Goal: Information Seeking & Learning: Learn about a topic

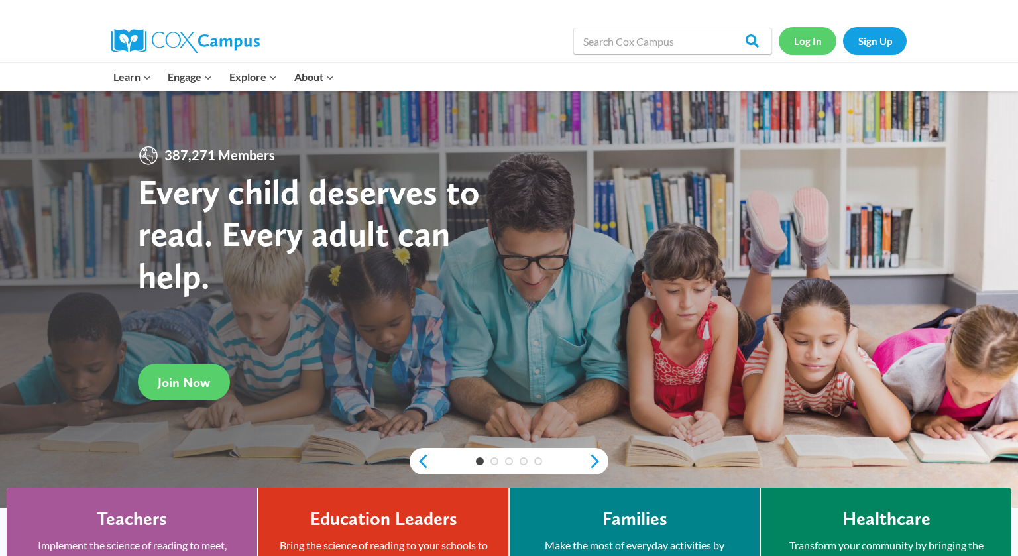
click at [813, 40] on link "Log In" at bounding box center [808, 40] width 58 height 27
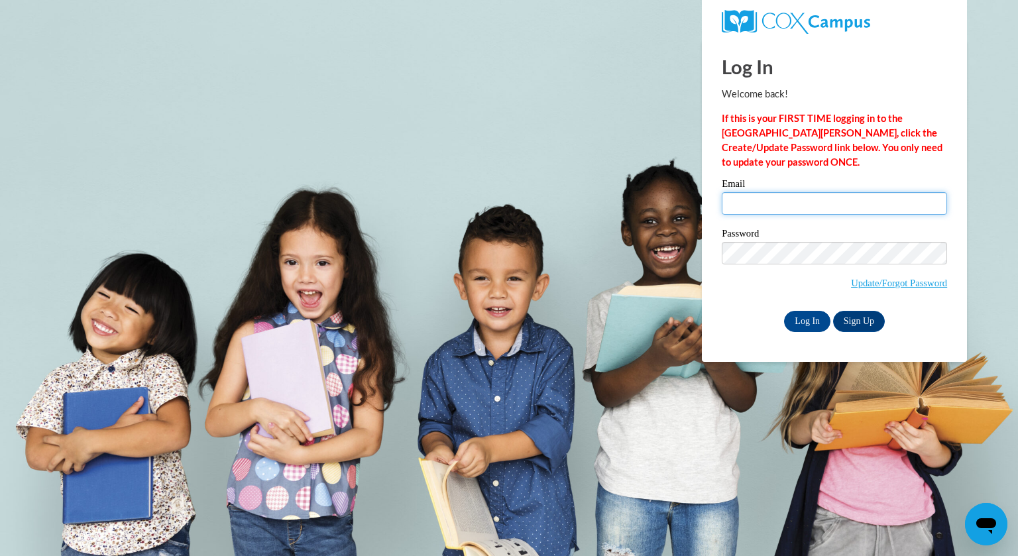
type input "cstahl@kewaskumschools.org"
click at [804, 332] on div "Log In Welcome back! If this is your FIRST TIME logging in to the NEW Cox Campu…" at bounding box center [834, 201] width 285 height 322
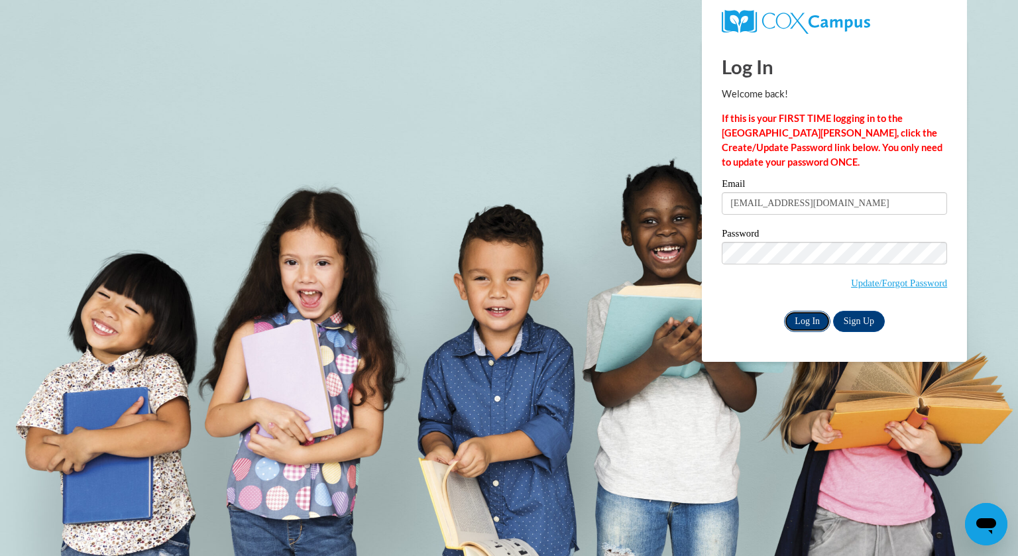
click at [809, 325] on input "Log In" at bounding box center [807, 321] width 46 height 21
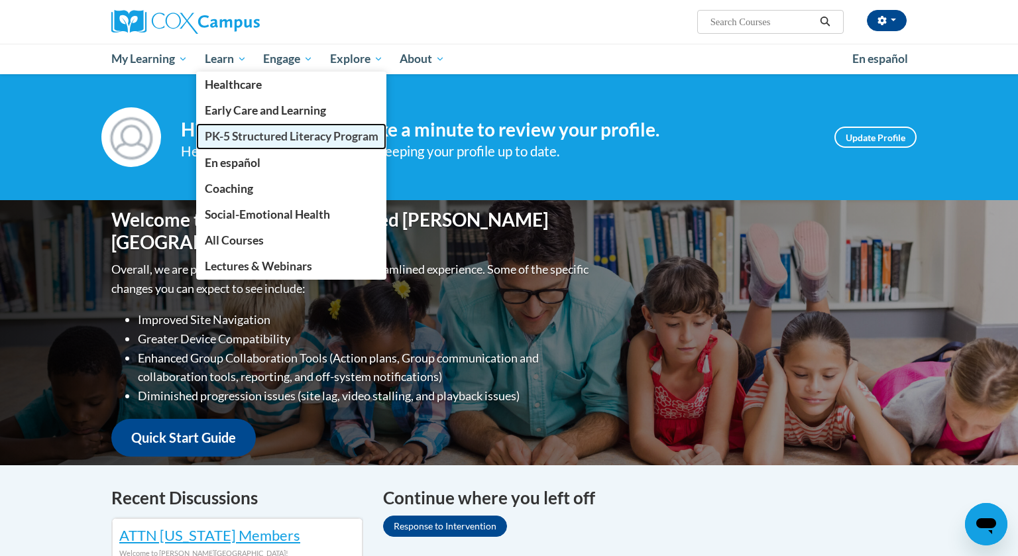
click at [224, 141] on span "PK-5 Structured Literacy Program" at bounding box center [292, 136] width 174 height 14
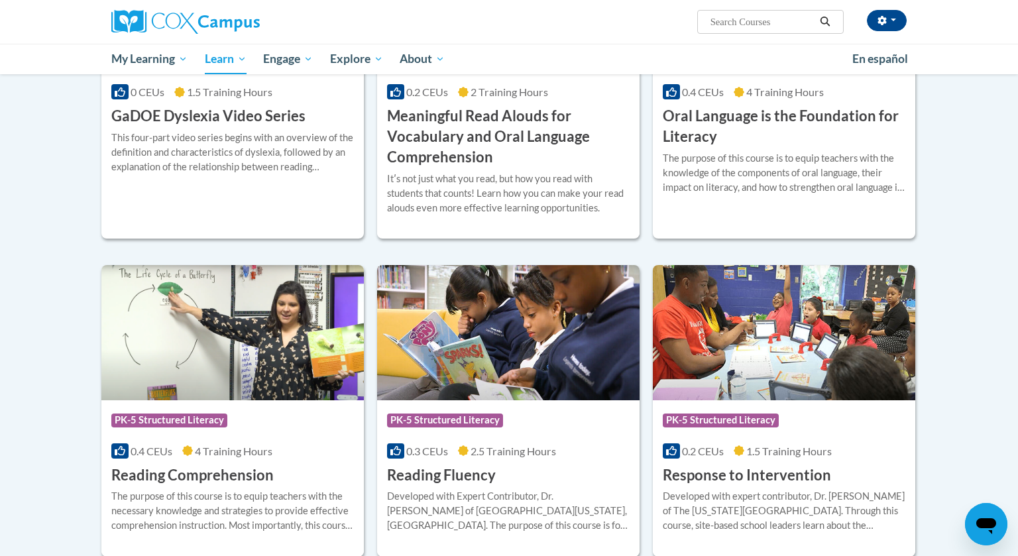
scroll to position [927, 0]
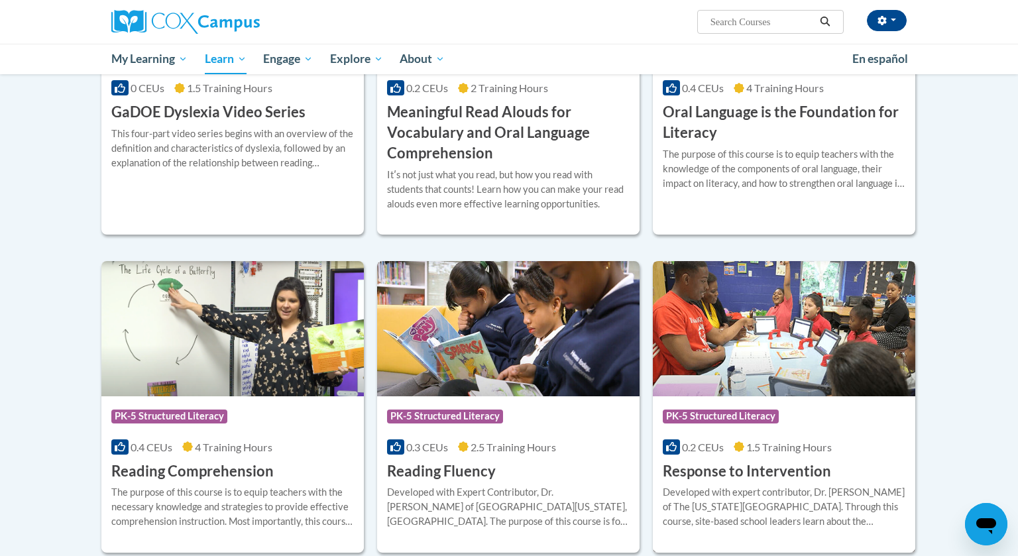
click at [756, 357] on img at bounding box center [784, 328] width 262 height 135
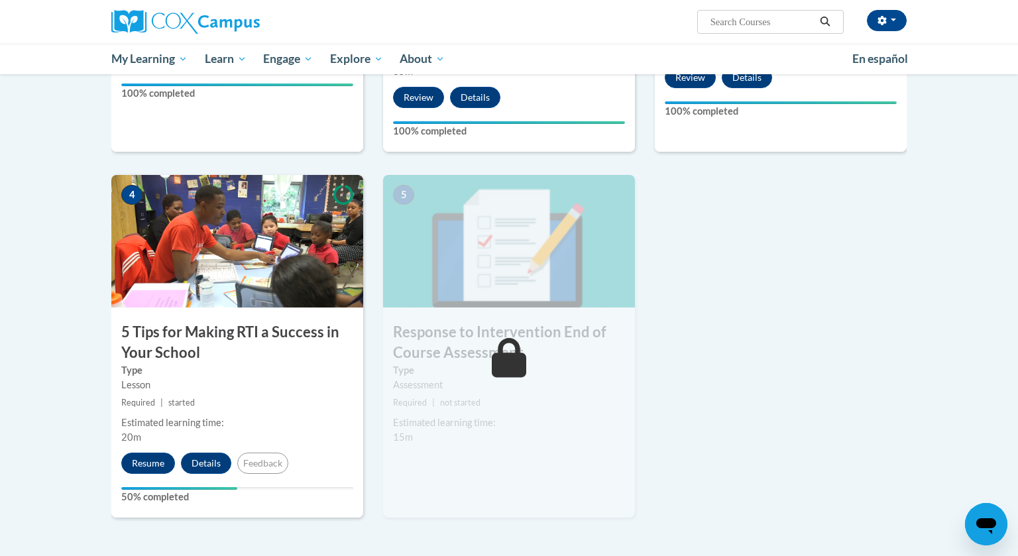
scroll to position [573, 0]
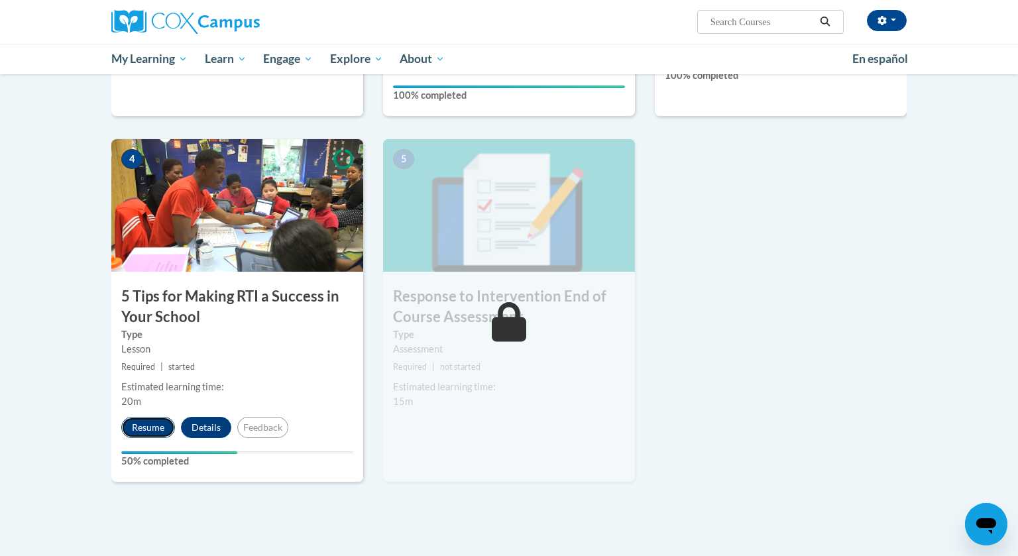
click at [146, 426] on button "Resume" at bounding box center [148, 427] width 54 height 21
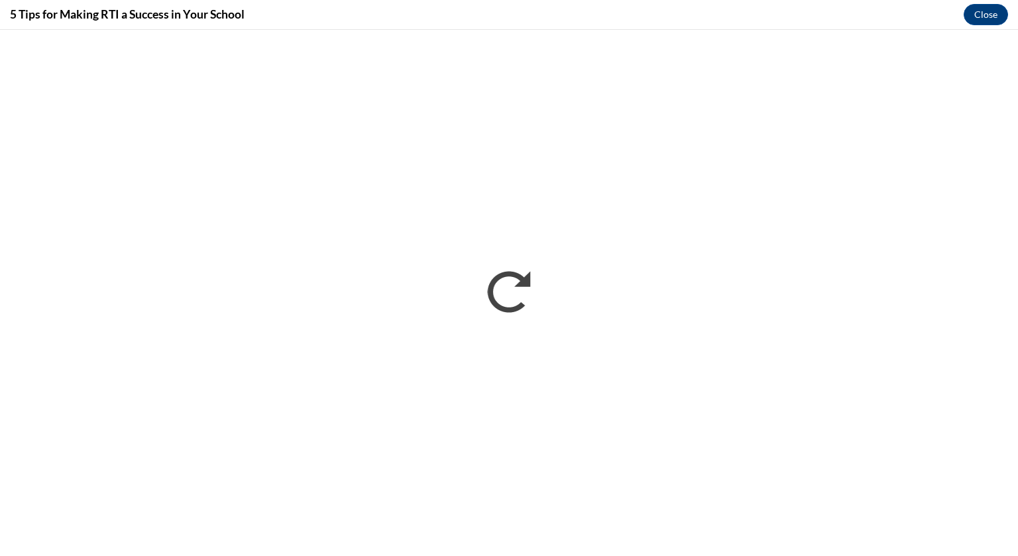
scroll to position [0, 0]
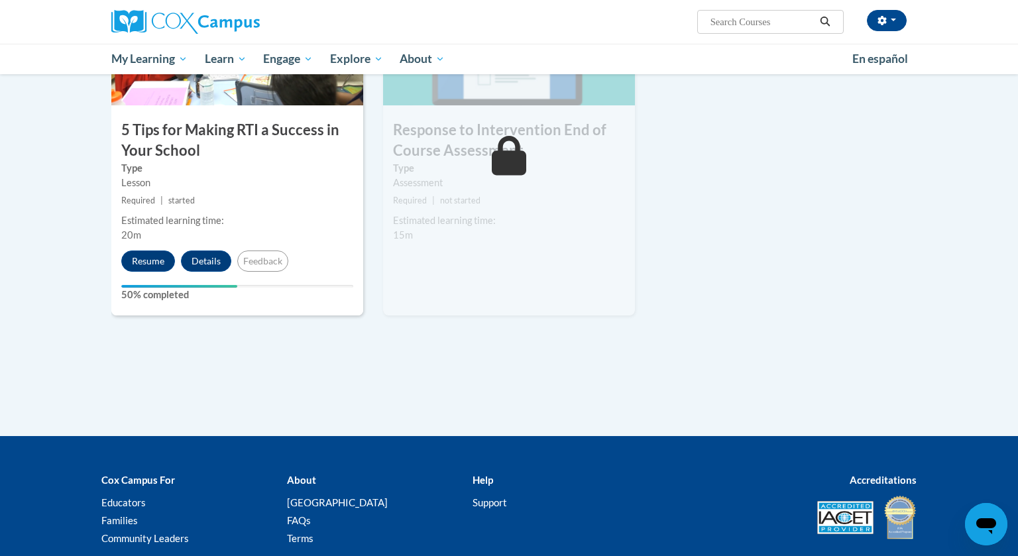
scroll to position [738, 0]
click at [561, 215] on div "Estimated learning time:" at bounding box center [509, 221] width 232 height 15
click at [551, 156] on h3 "Response to Intervention End of Course Assessment" at bounding box center [509, 141] width 252 height 41
click at [507, 163] on icon at bounding box center [509, 157] width 35 height 40
click at [152, 270] on button "Resume" at bounding box center [148, 261] width 54 height 21
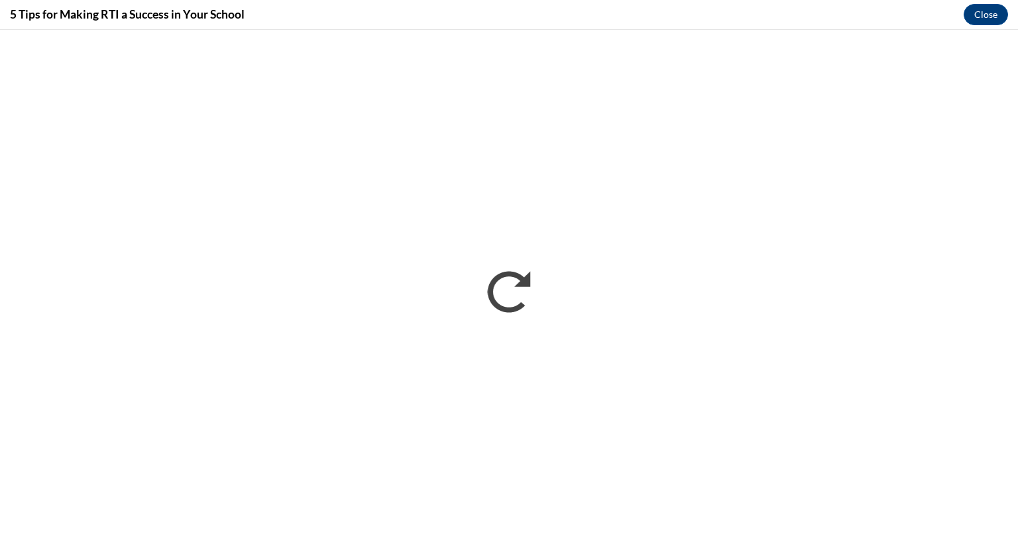
scroll to position [0, 0]
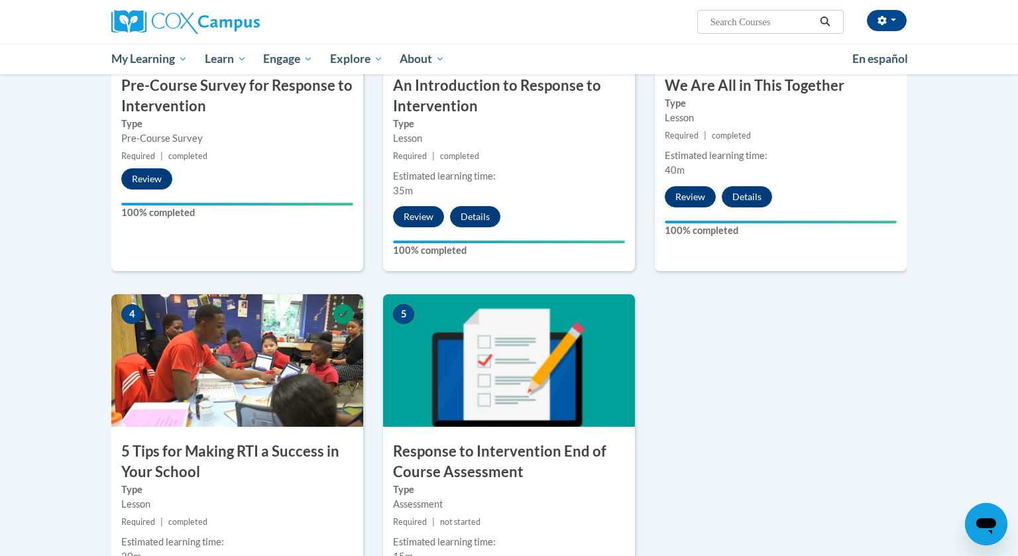
scroll to position [578, 0]
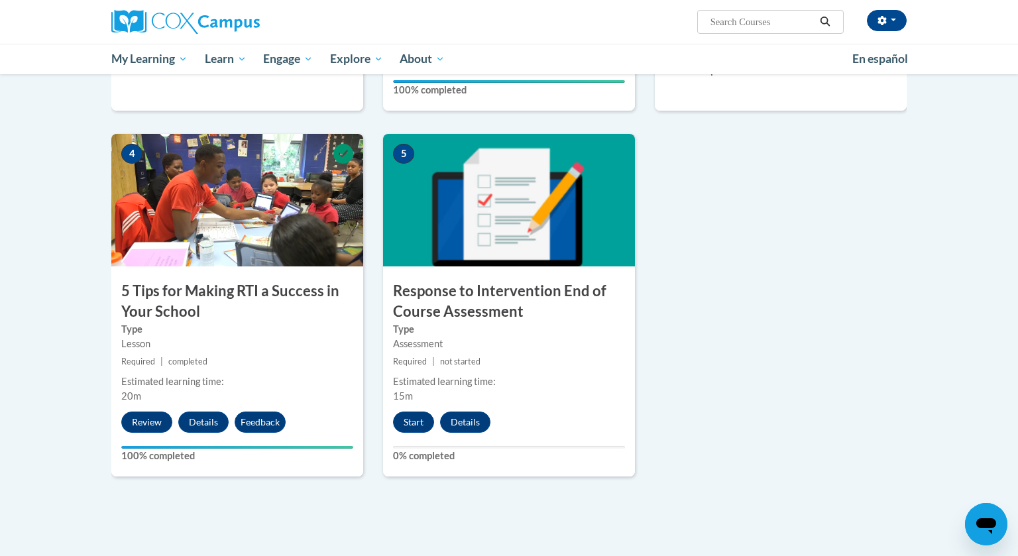
click at [558, 386] on div "Estimated learning time:" at bounding box center [509, 382] width 232 height 15
click at [426, 420] on button "Start" at bounding box center [413, 422] width 41 height 21
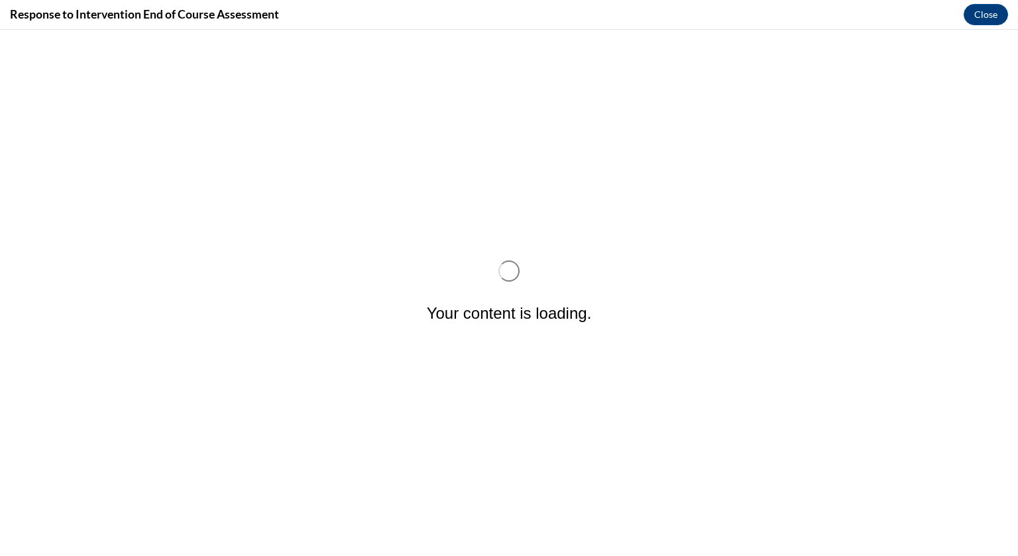
scroll to position [0, 0]
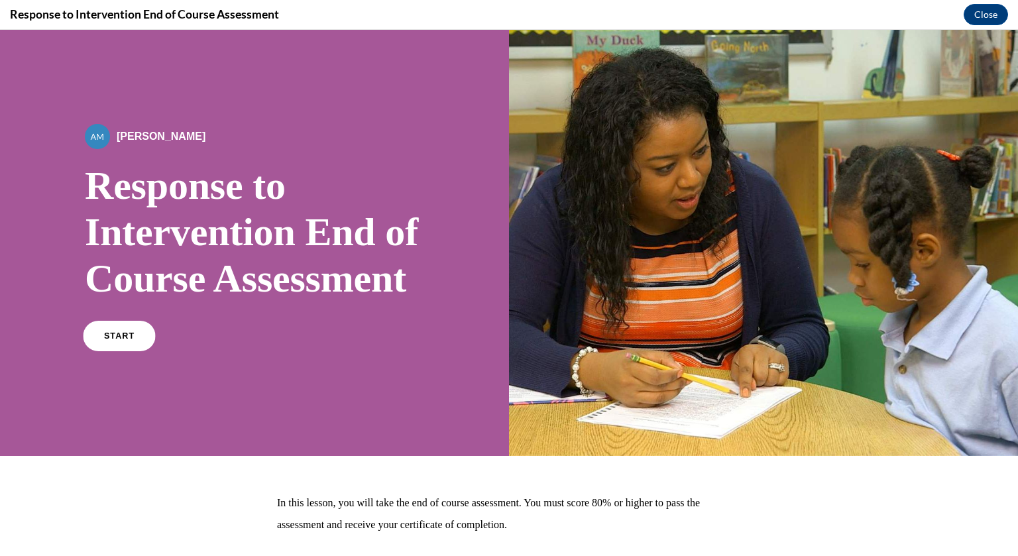
click at [111, 351] on link "START" at bounding box center [119, 336] width 72 height 30
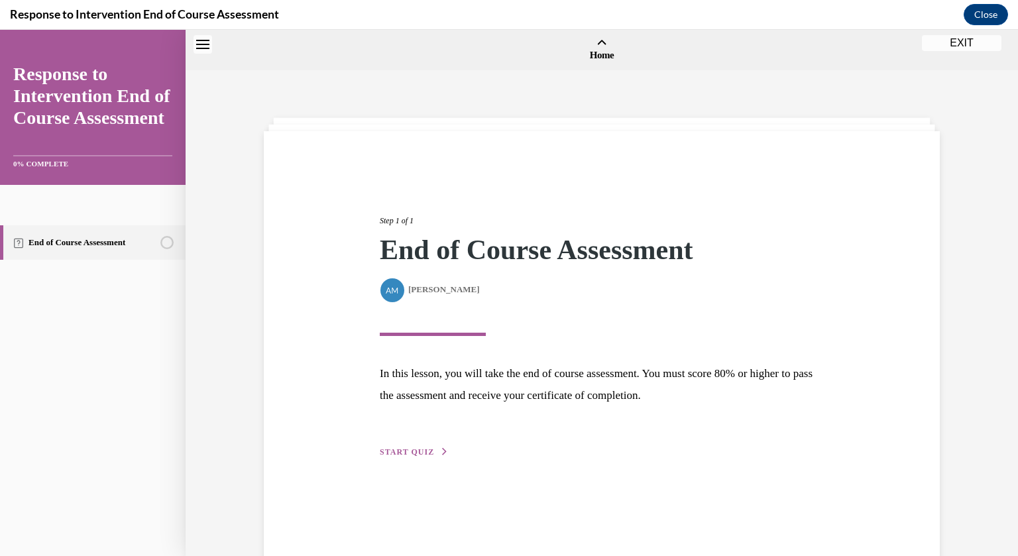
scroll to position [41, 0]
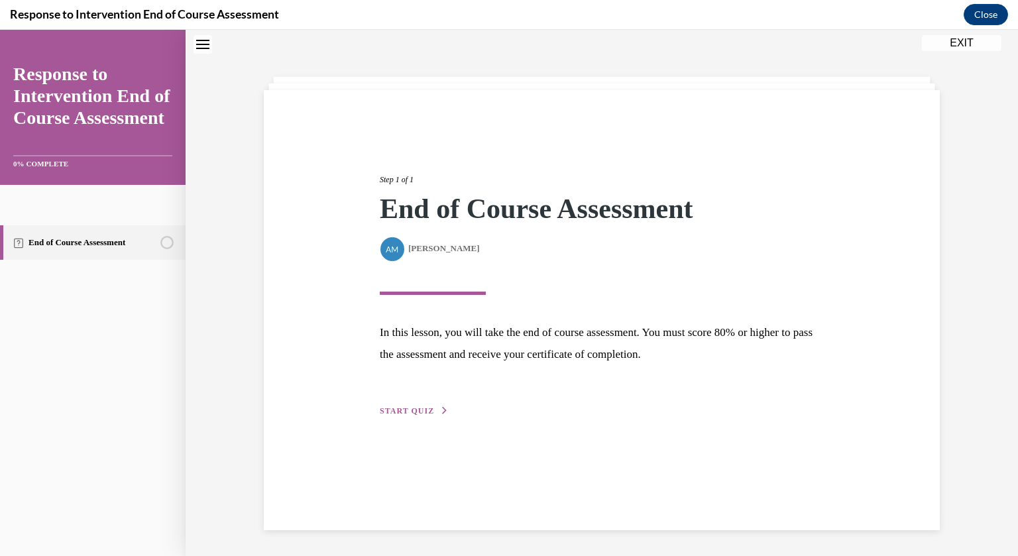
click at [397, 417] on div "Step 1 of 1 End of Course Assessment By [PERSON_NAME] [PERSON_NAME] In this les…" at bounding box center [602, 280] width 464 height 275
click at [397, 416] on button "START QUIZ" at bounding box center [414, 411] width 69 height 12
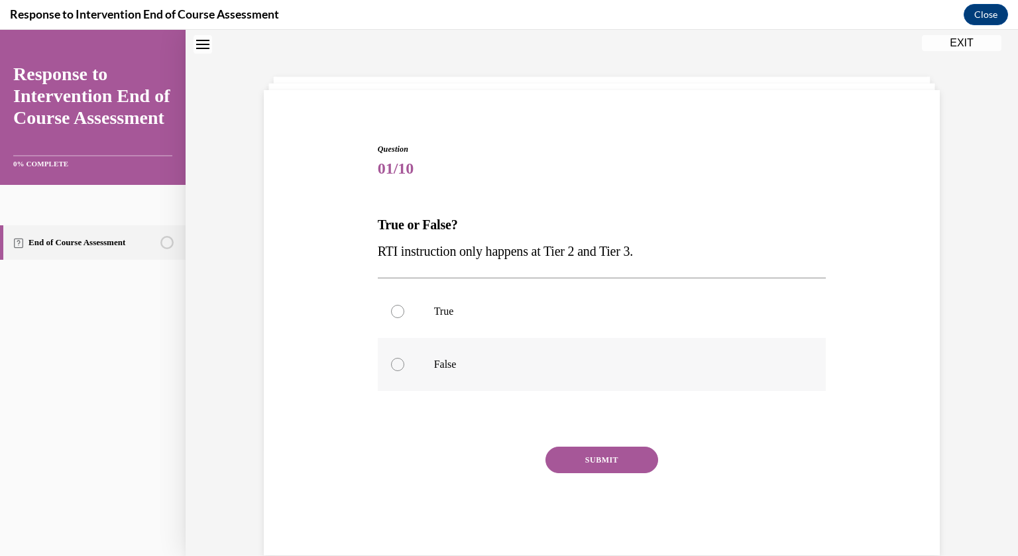
click at [401, 366] on div at bounding box center [397, 364] width 13 height 13
click at [401, 366] on input "False" at bounding box center [397, 364] width 13 height 13
radio input "true"
click at [579, 460] on button "SUBMIT" at bounding box center [602, 460] width 113 height 27
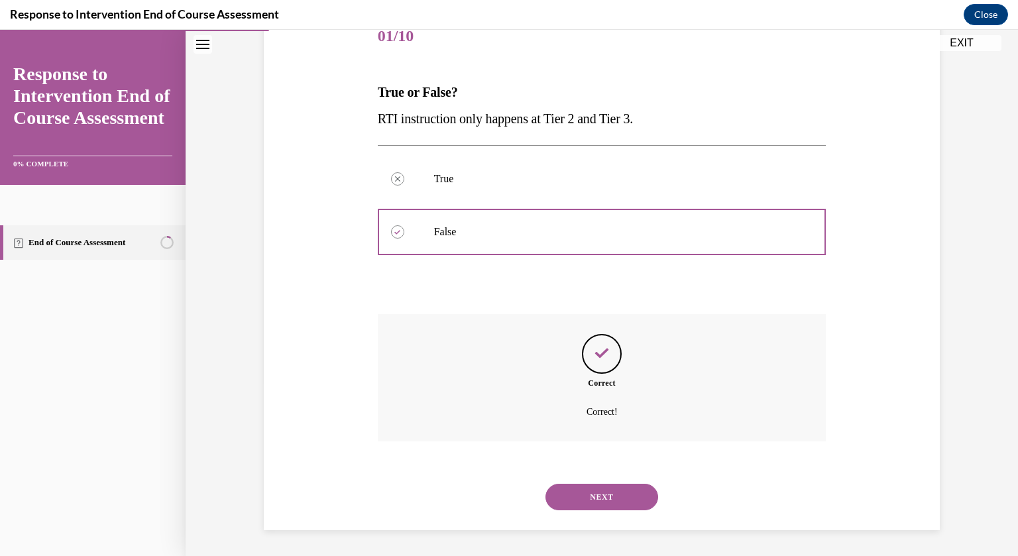
click at [606, 492] on button "NEXT" at bounding box center [602, 497] width 113 height 27
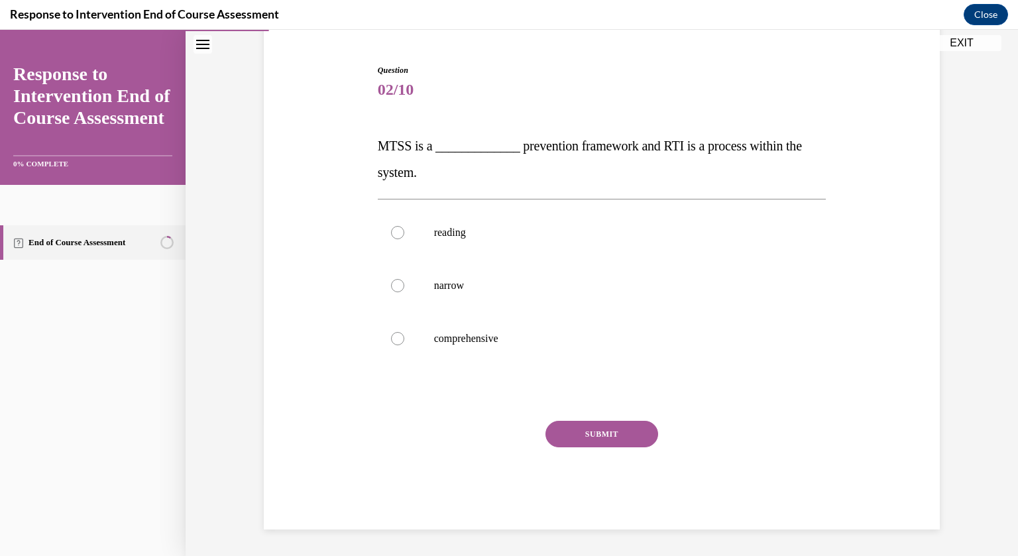
scroll to position [119, 0]
click at [403, 340] on label "comprehensive" at bounding box center [602, 339] width 449 height 53
click at [403, 340] on input "comprehensive" at bounding box center [397, 339] width 13 height 13
radio input "true"
click at [624, 447] on button "SUBMIT" at bounding box center [602, 435] width 113 height 27
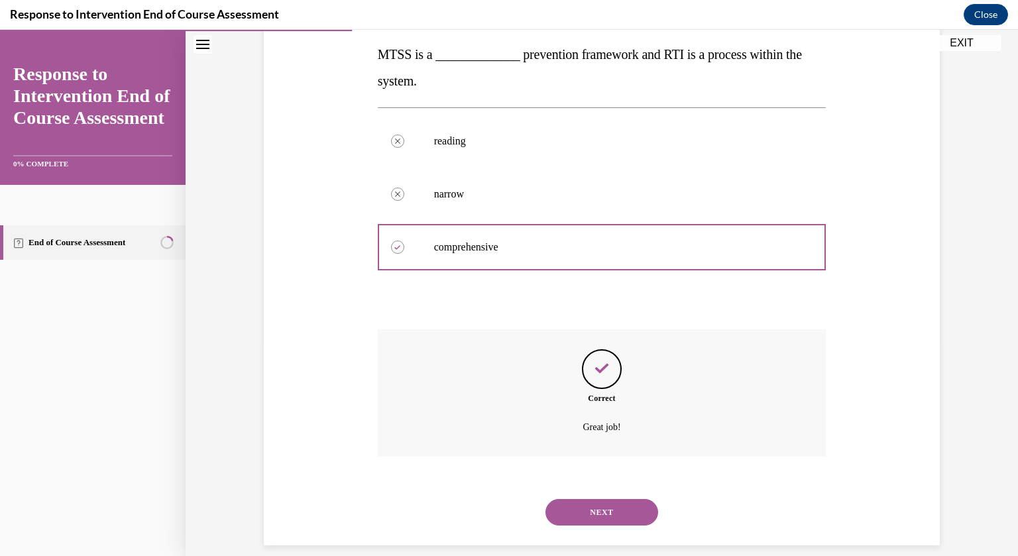
scroll to position [227, 0]
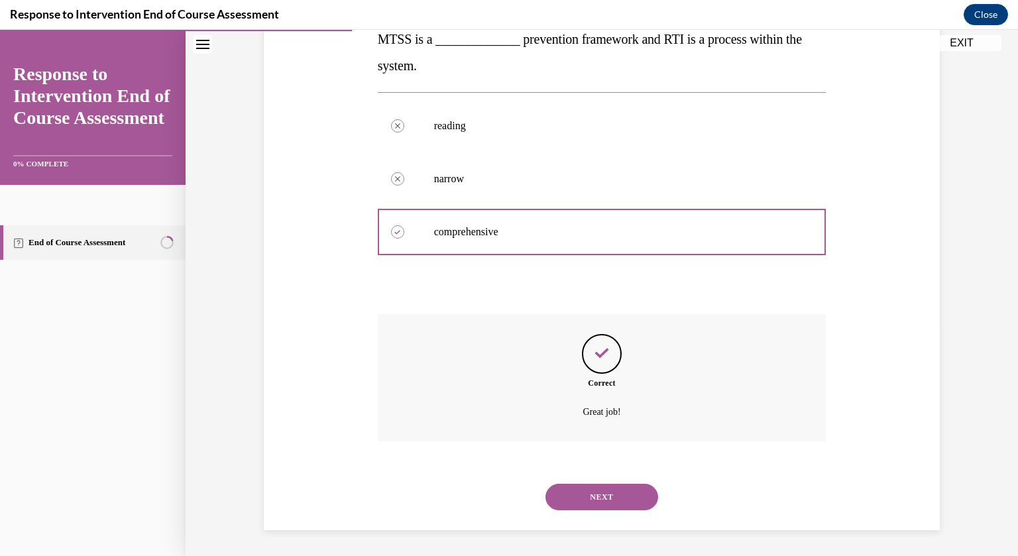
click at [623, 508] on button "NEXT" at bounding box center [602, 497] width 113 height 27
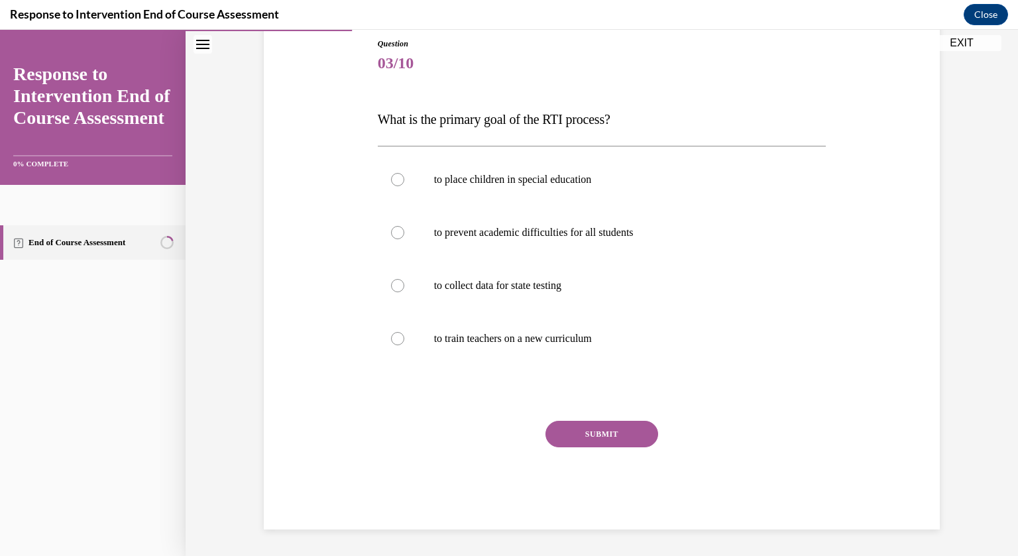
scroll to position [146, 0]
click at [478, 227] on p "to prevent academic difficulties for all students" at bounding box center [613, 233] width 359 height 13
click at [404, 227] on input "to prevent academic difficulties for all students" at bounding box center [397, 233] width 13 height 13
radio input "true"
click at [580, 440] on button "SUBMIT" at bounding box center [602, 435] width 113 height 27
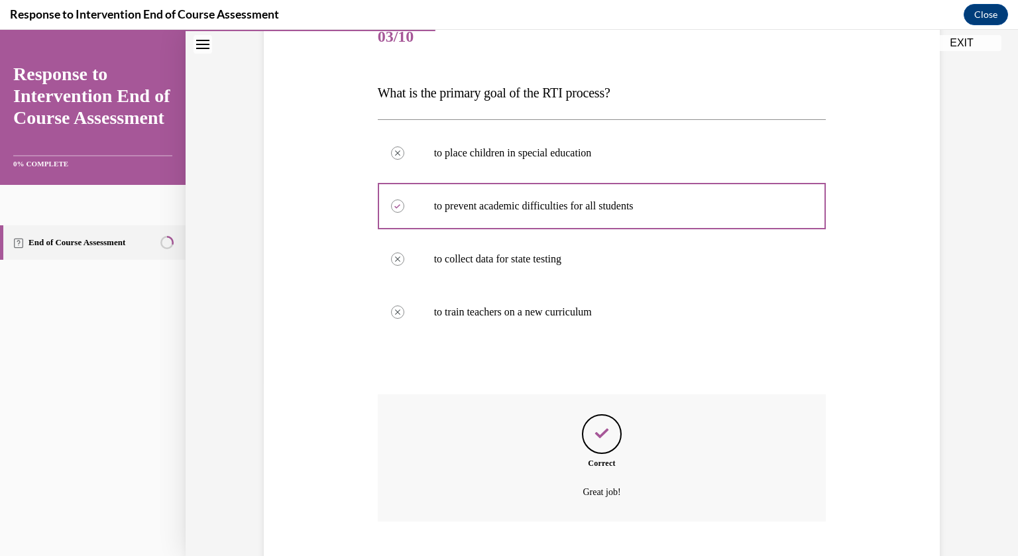
scroll to position [253, 0]
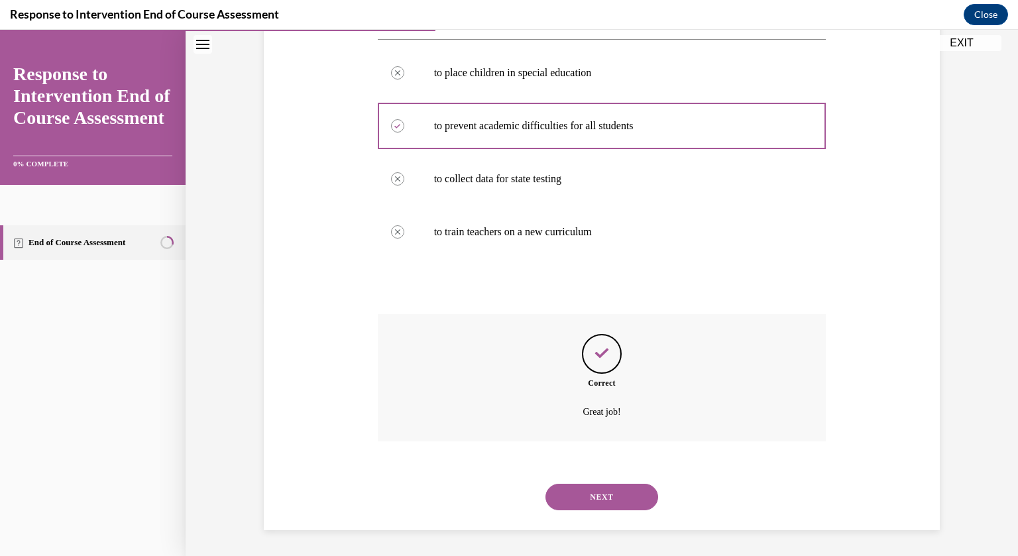
click at [594, 502] on button "NEXT" at bounding box center [602, 497] width 113 height 27
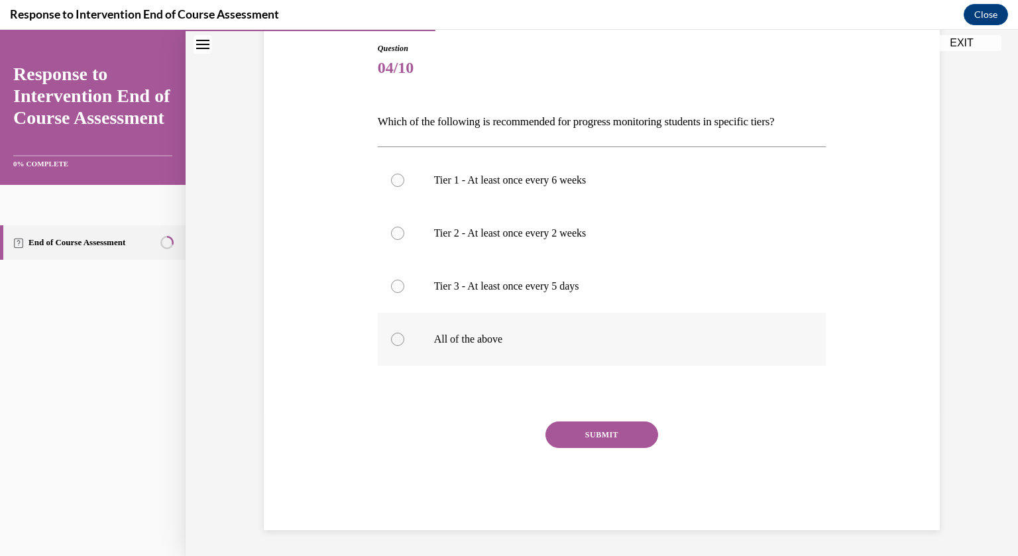
click at [400, 337] on div at bounding box center [397, 339] width 13 height 13
click at [400, 337] on input "All of the above" at bounding box center [397, 339] width 13 height 13
radio input "true"
click at [604, 435] on button "SUBMIT" at bounding box center [602, 435] width 113 height 27
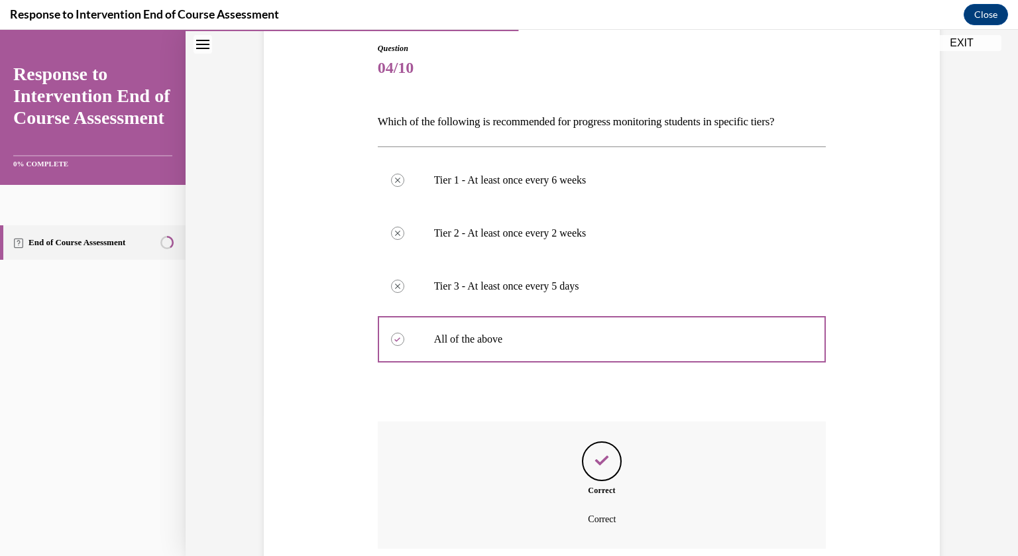
scroll to position [249, 0]
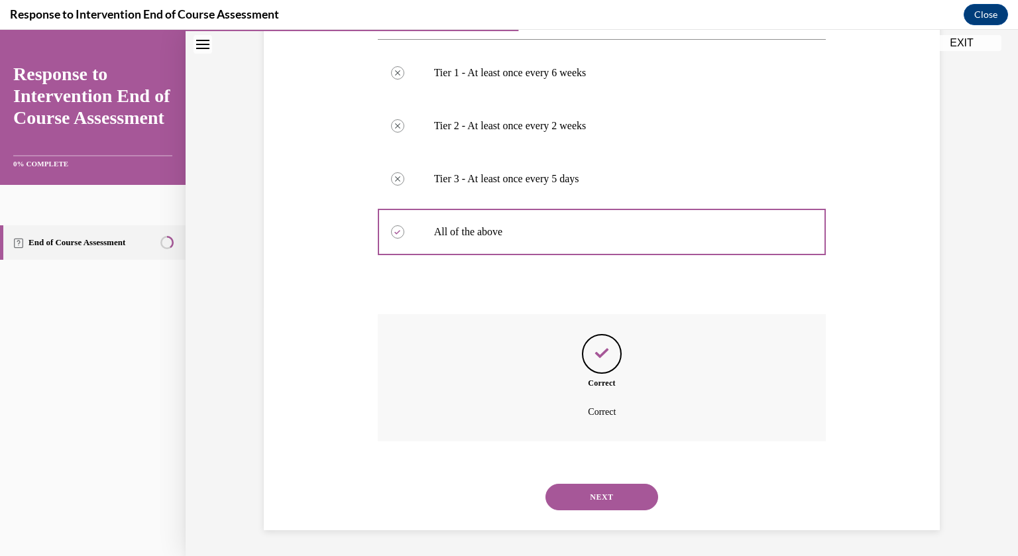
click at [599, 500] on button "NEXT" at bounding box center [602, 497] width 113 height 27
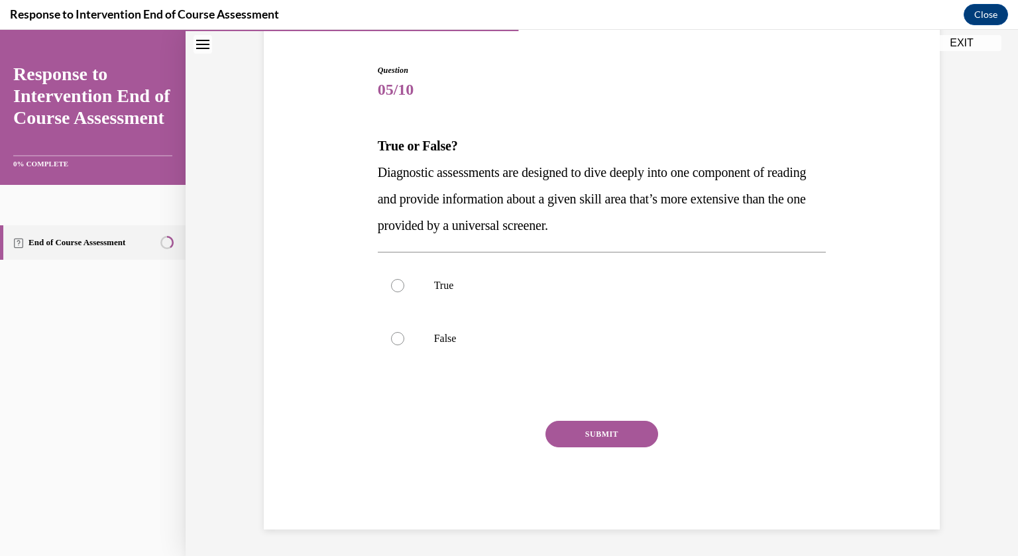
scroll to position [119, 0]
click at [397, 290] on div at bounding box center [397, 286] width 13 height 13
click at [397, 290] on input "True" at bounding box center [397, 286] width 13 height 13
radio input "true"
click at [599, 441] on button "SUBMIT" at bounding box center [602, 435] width 113 height 27
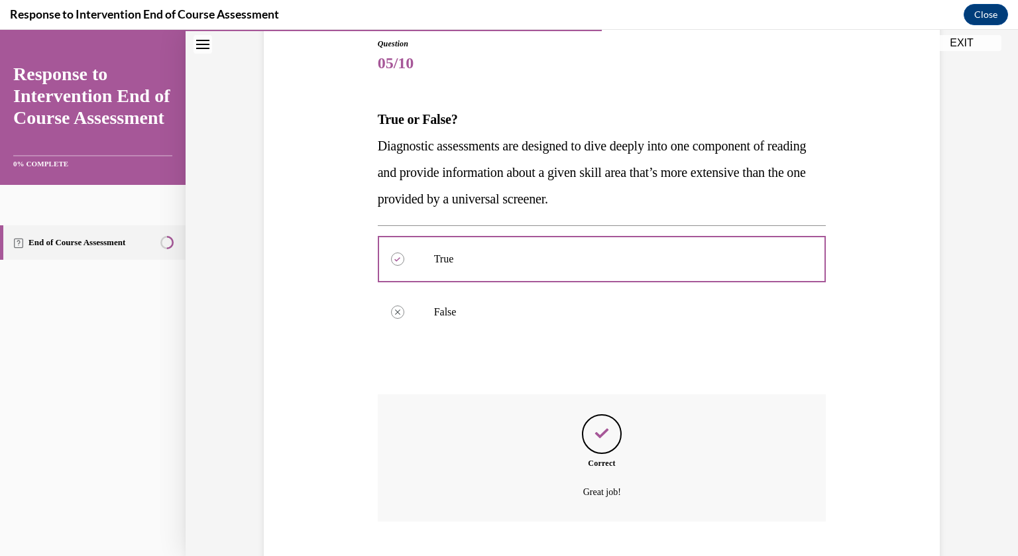
scroll to position [227, 0]
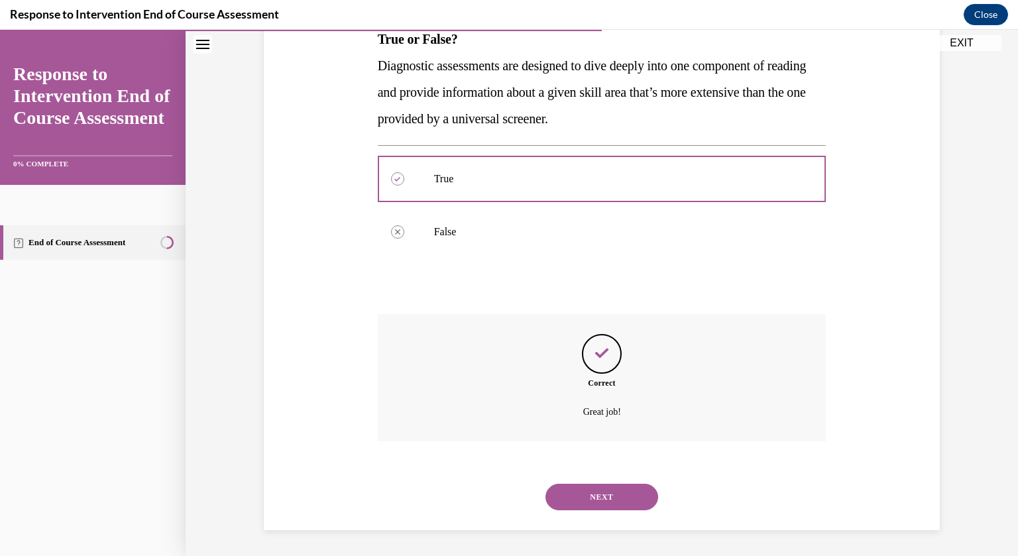
click at [603, 500] on button "NEXT" at bounding box center [602, 497] width 113 height 27
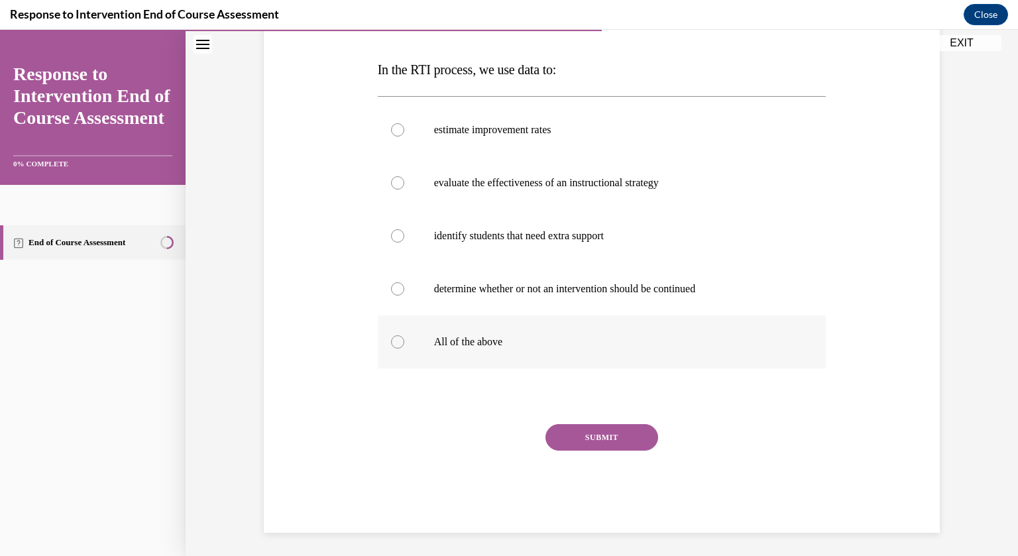
scroll to position [196, 0]
click at [402, 341] on div at bounding box center [397, 341] width 13 height 13
click at [402, 341] on input "All of the above" at bounding box center [397, 341] width 13 height 13
radio input "true"
click at [600, 449] on button "SUBMIT" at bounding box center [602, 437] width 113 height 27
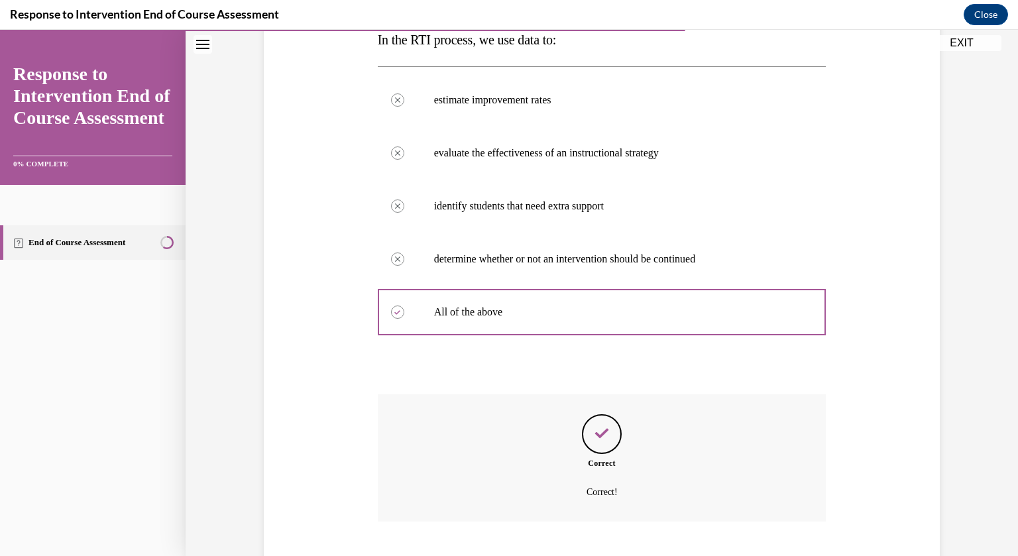
scroll to position [306, 0]
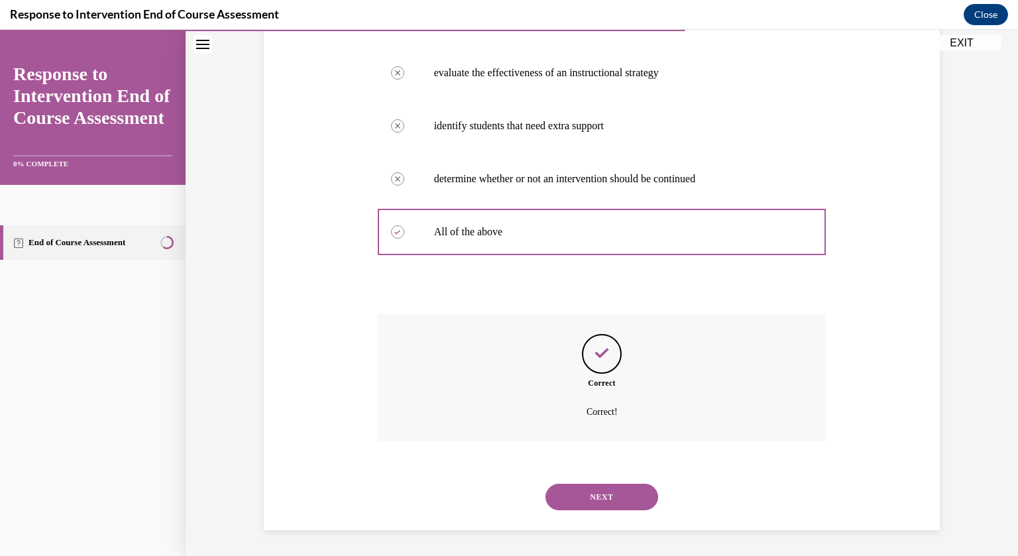
click at [611, 495] on button "NEXT" at bounding box center [602, 497] width 113 height 27
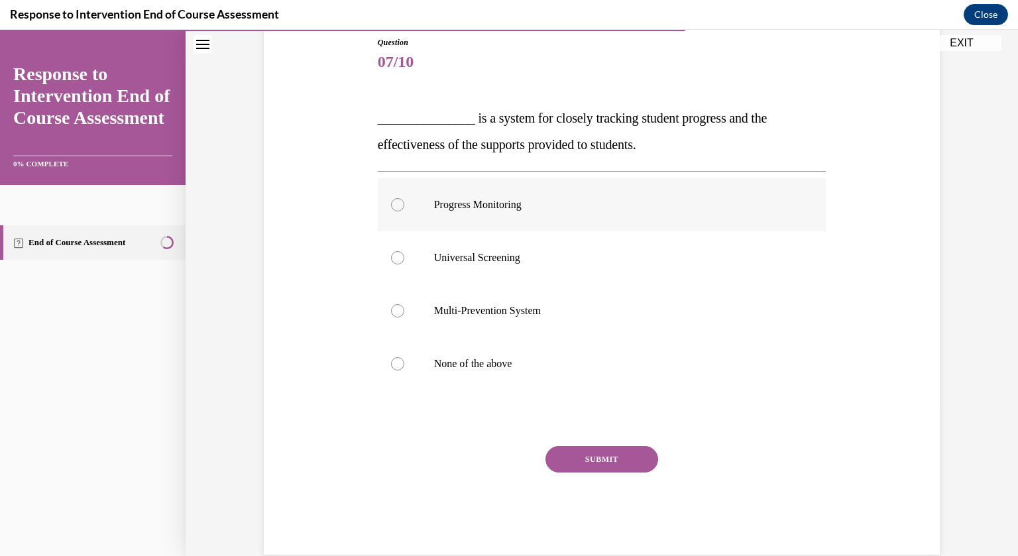
click at [526, 201] on p "Progress Monitoring" at bounding box center [613, 204] width 359 height 13
click at [404, 201] on input "Progress Monitoring" at bounding box center [397, 204] width 13 height 13
radio input "true"
click at [573, 468] on button "SUBMIT" at bounding box center [602, 459] width 113 height 27
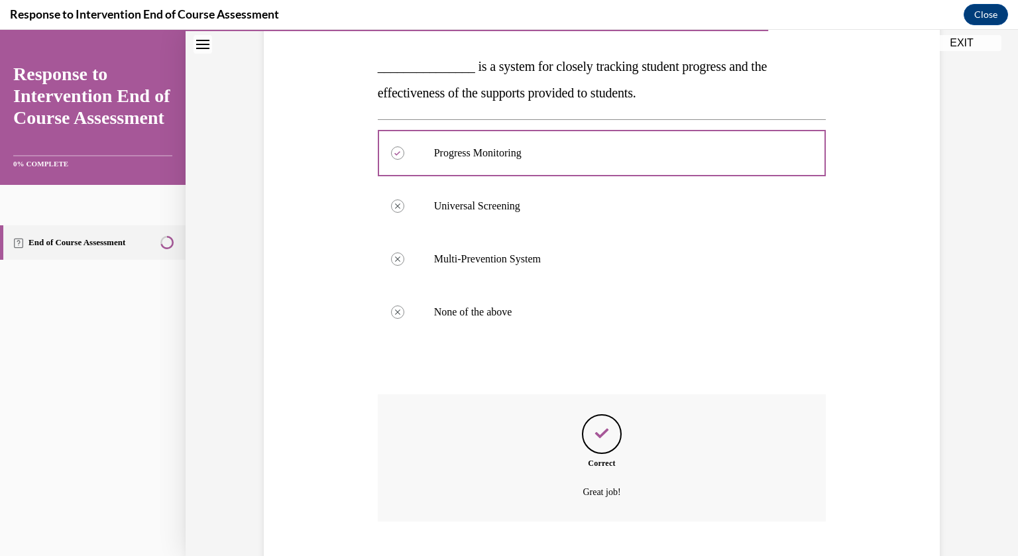
scroll to position [280, 0]
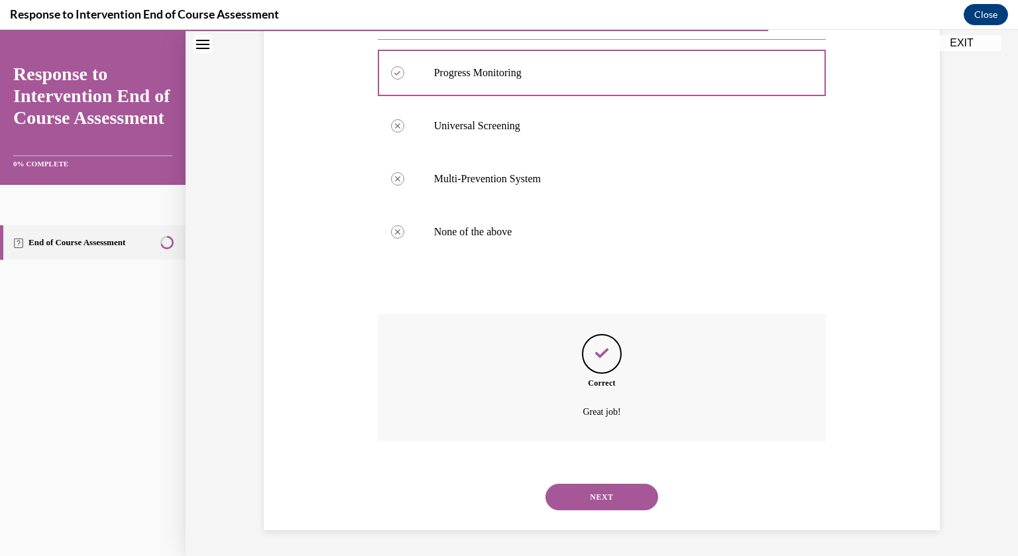
click at [589, 502] on button "NEXT" at bounding box center [602, 497] width 113 height 27
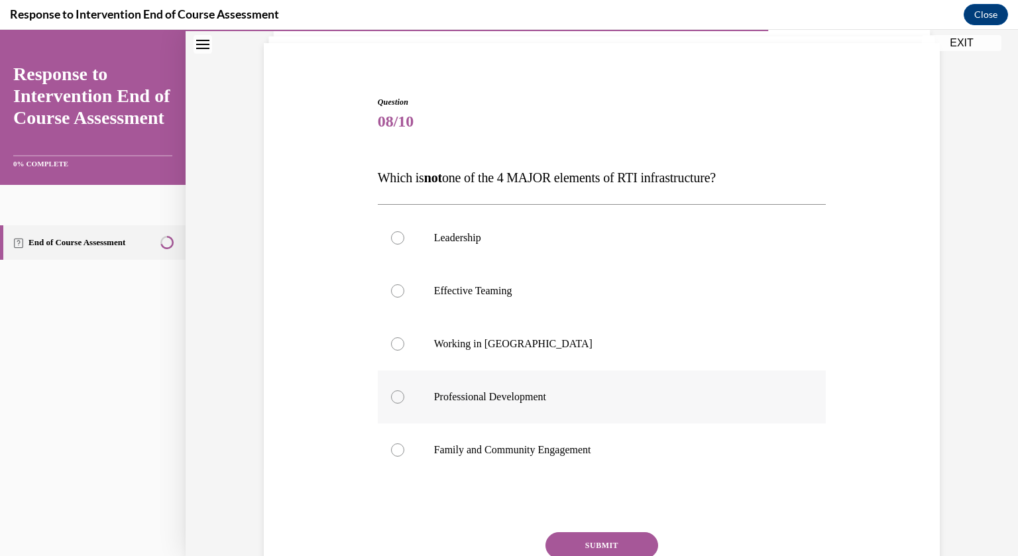
scroll to position [105, 0]
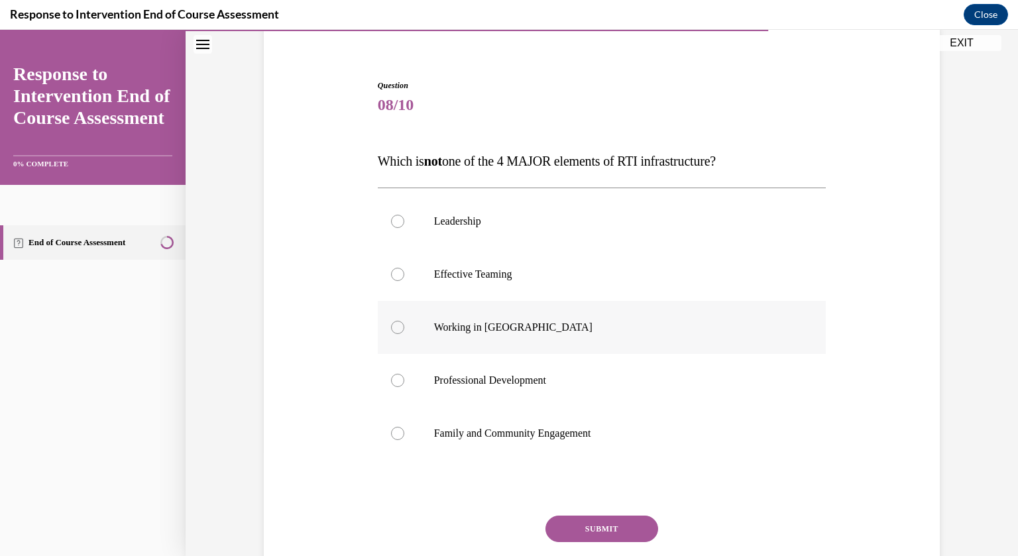
click at [402, 329] on div at bounding box center [397, 327] width 13 height 13
click at [402, 329] on input "Working in [GEOGRAPHIC_DATA]" at bounding box center [397, 327] width 13 height 13
radio input "true"
click at [578, 528] on button "SUBMIT" at bounding box center [602, 529] width 113 height 27
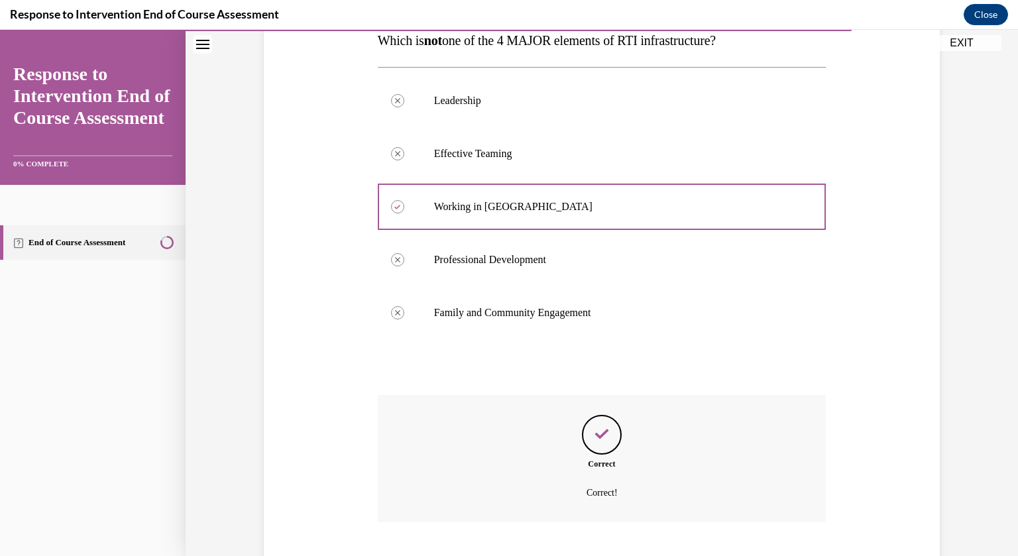
scroll to position [306, 0]
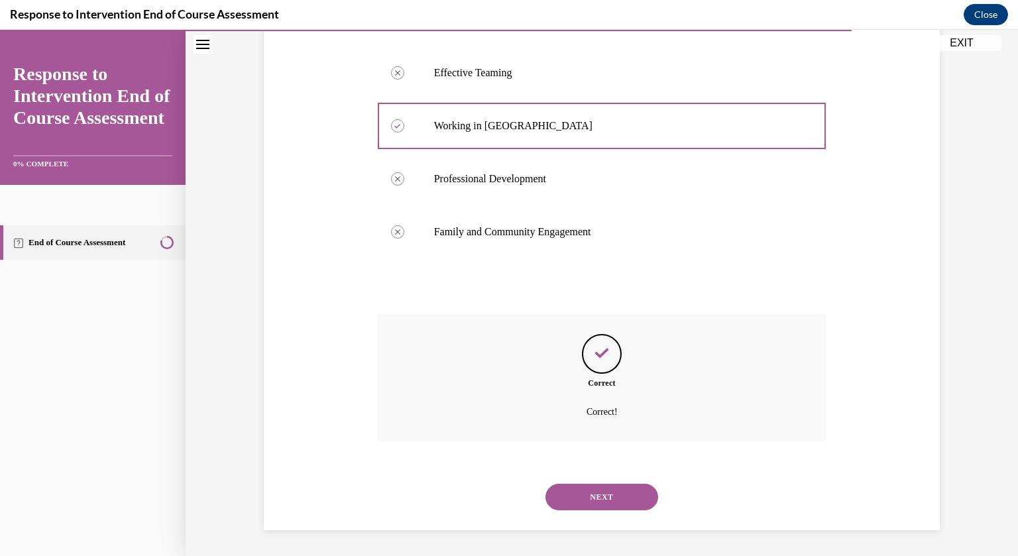
click at [573, 492] on button "NEXT" at bounding box center [602, 497] width 113 height 27
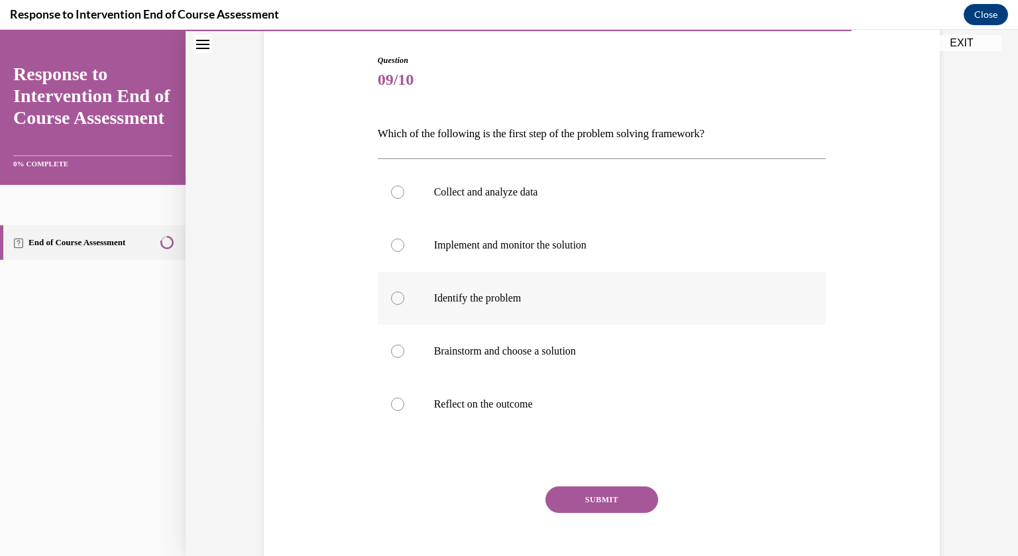
scroll to position [133, 0]
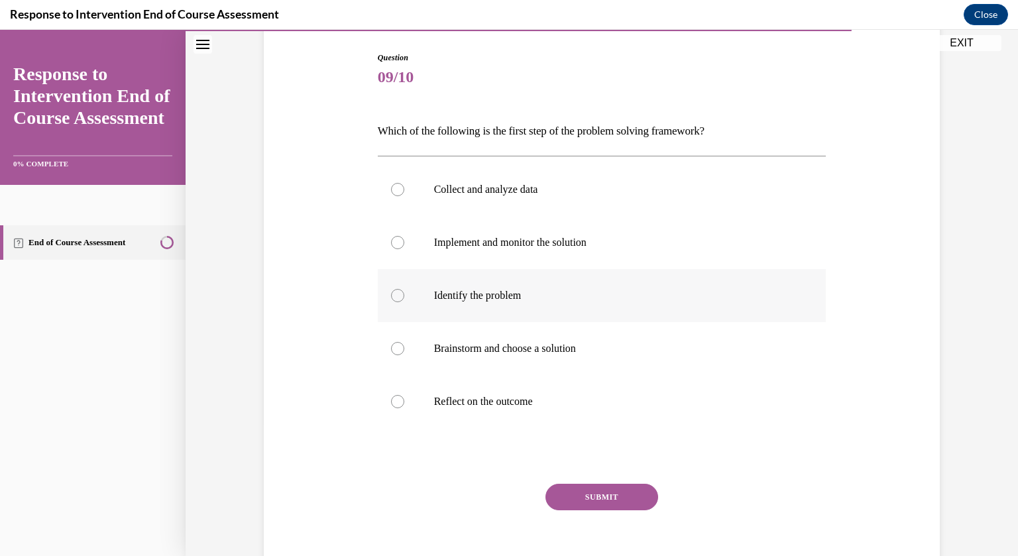
click at [518, 296] on p "Identify the problem" at bounding box center [613, 295] width 359 height 13
click at [404, 296] on input "Identify the problem" at bounding box center [397, 295] width 13 height 13
radio input "true"
click at [590, 500] on button "SUBMIT" at bounding box center [602, 497] width 113 height 27
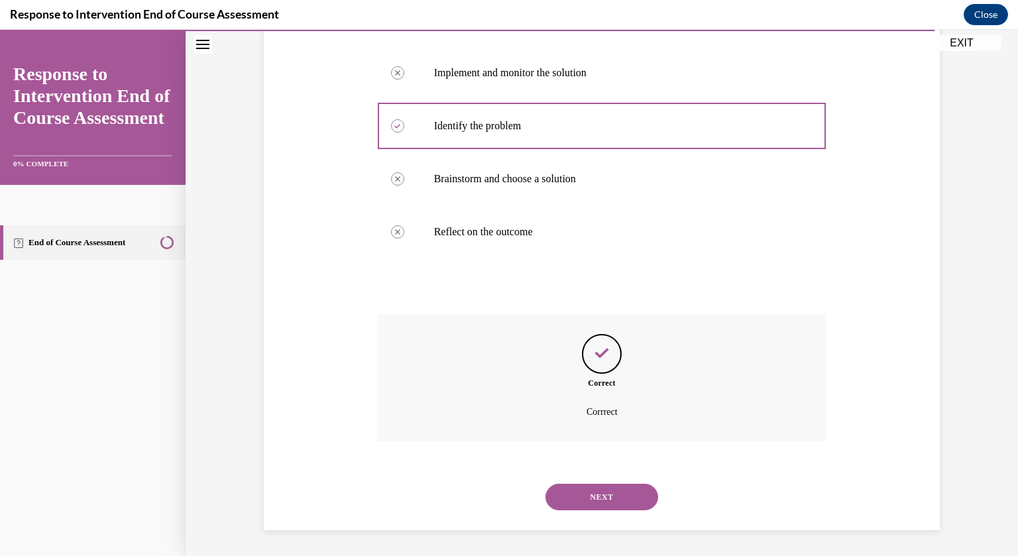
click at [590, 501] on button "NEXT" at bounding box center [602, 497] width 113 height 27
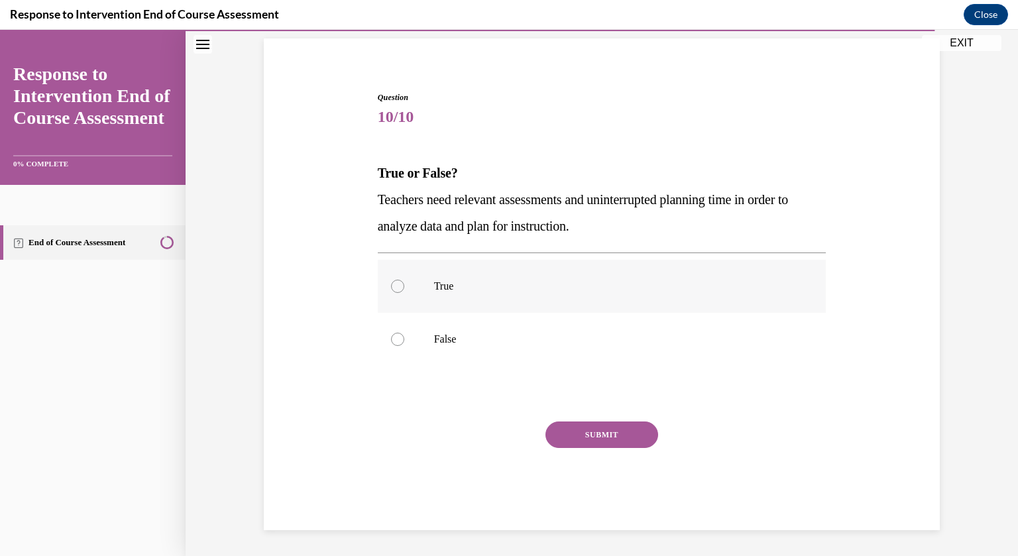
click at [401, 284] on div at bounding box center [397, 286] width 13 height 13
click at [401, 284] on input "True" at bounding box center [397, 286] width 13 height 13
radio input "true"
click at [587, 437] on button "SUBMIT" at bounding box center [602, 435] width 113 height 27
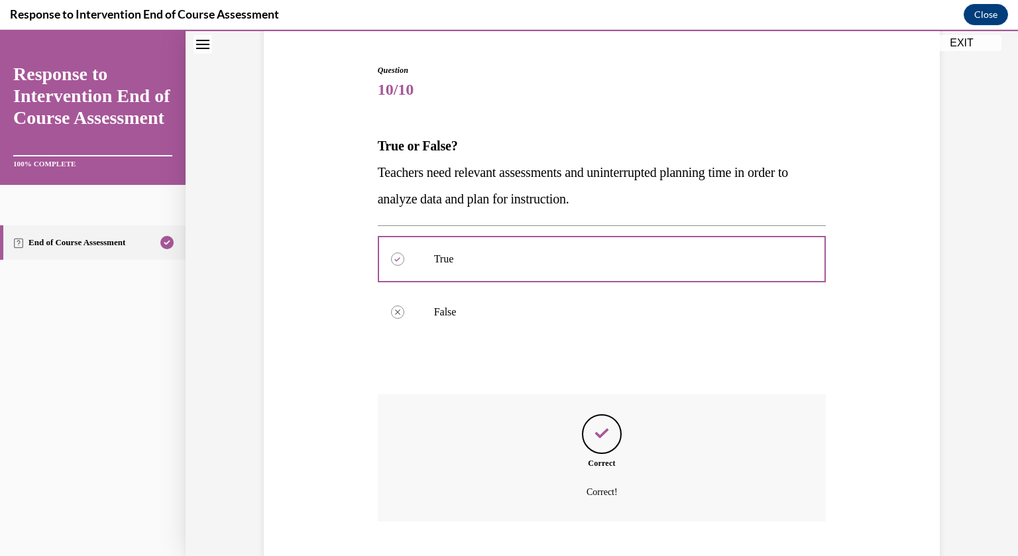
scroll to position [200, 0]
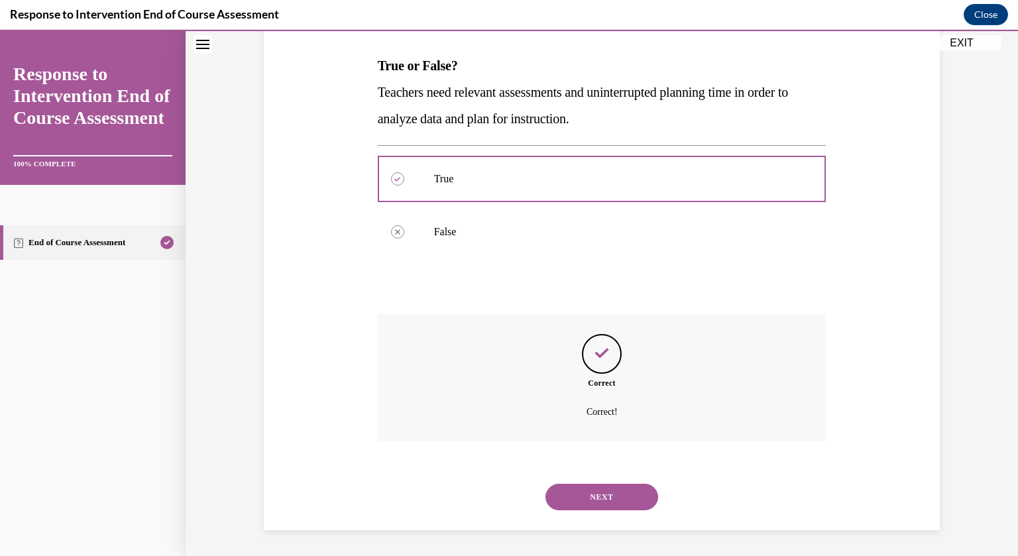
click at [607, 500] on button "NEXT" at bounding box center [602, 497] width 113 height 27
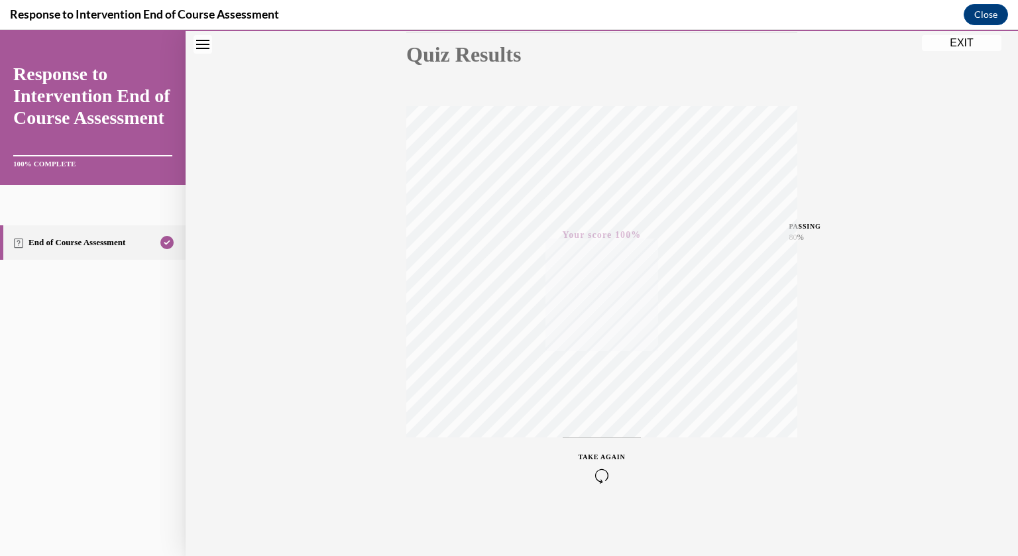
click at [932, 45] on button "EXIT" at bounding box center [962, 43] width 80 height 16
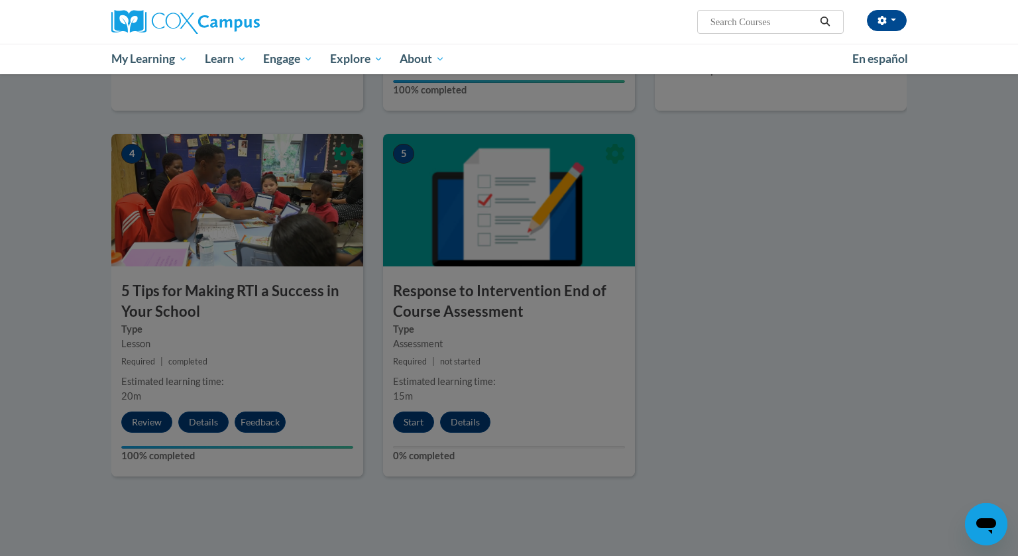
click at [492, 393] on div at bounding box center [509, 278] width 1018 height 556
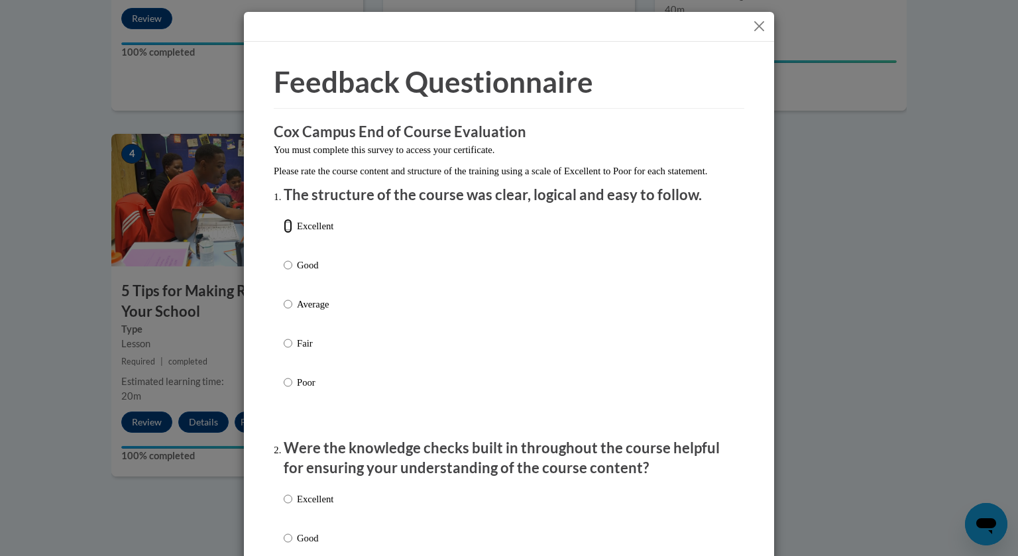
click at [288, 233] on input "Excellent" at bounding box center [288, 226] width 9 height 15
radio input "true"
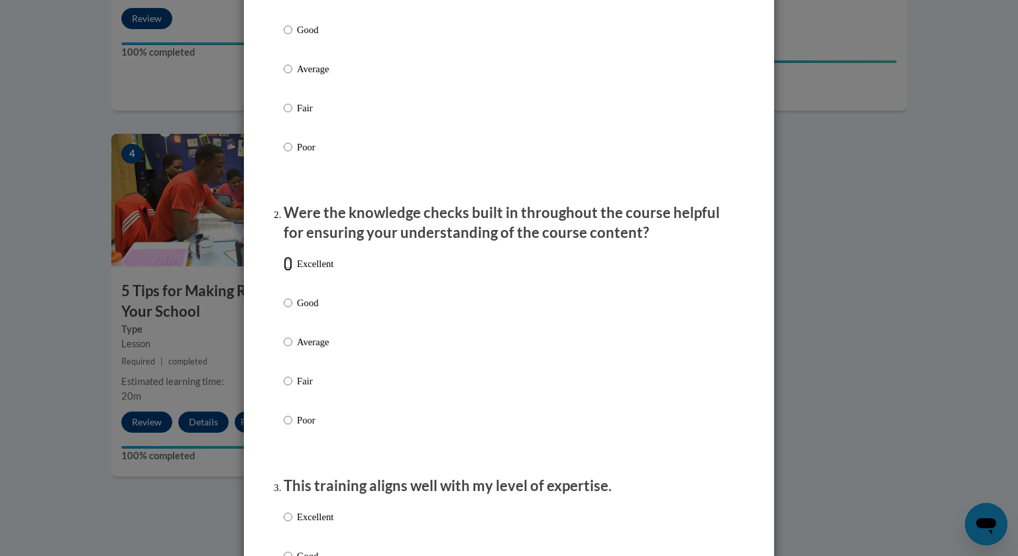
click at [288, 271] on input "Excellent" at bounding box center [288, 264] width 9 height 15
radio input "true"
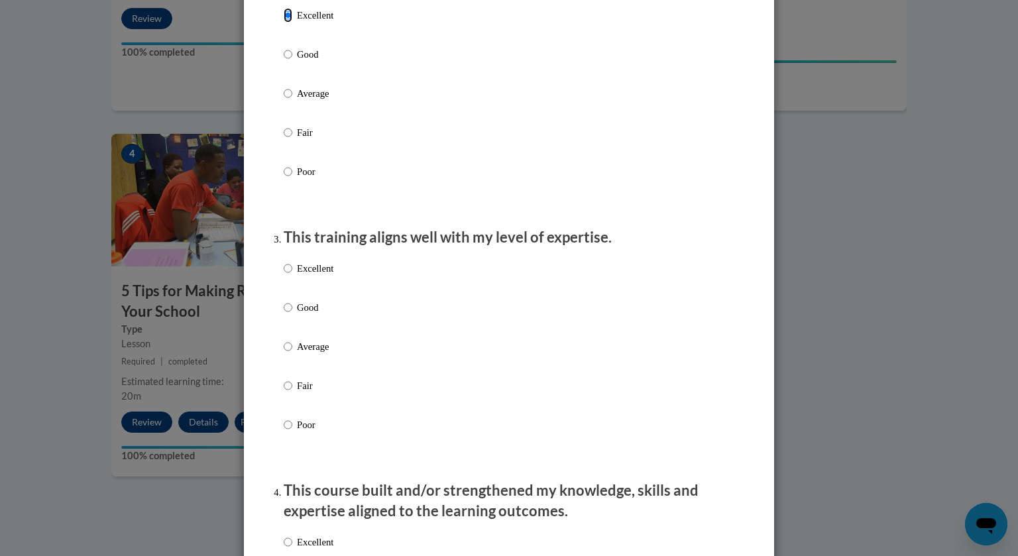
scroll to position [501, 0]
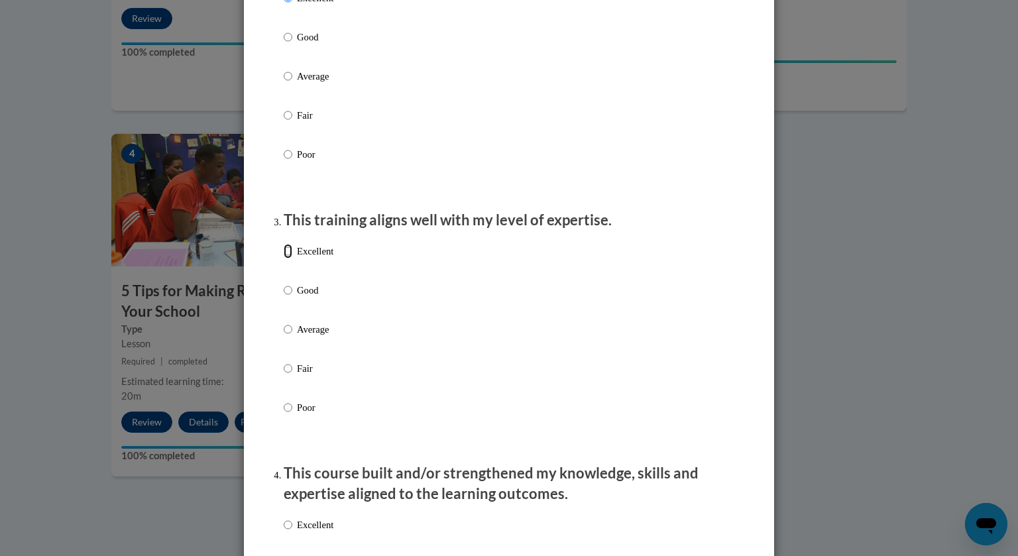
click at [285, 259] on input "Excellent" at bounding box center [288, 251] width 9 height 15
radio input "true"
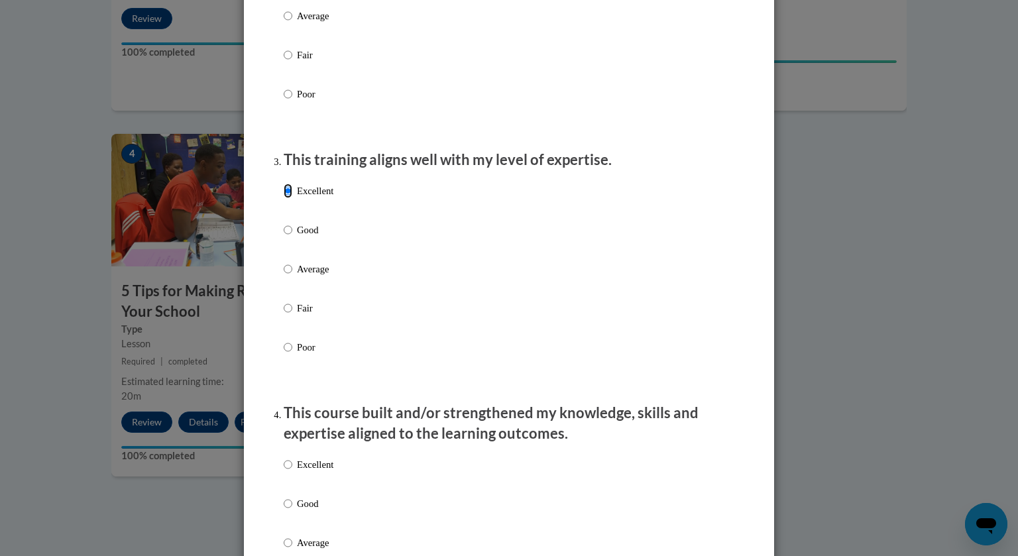
scroll to position [723, 0]
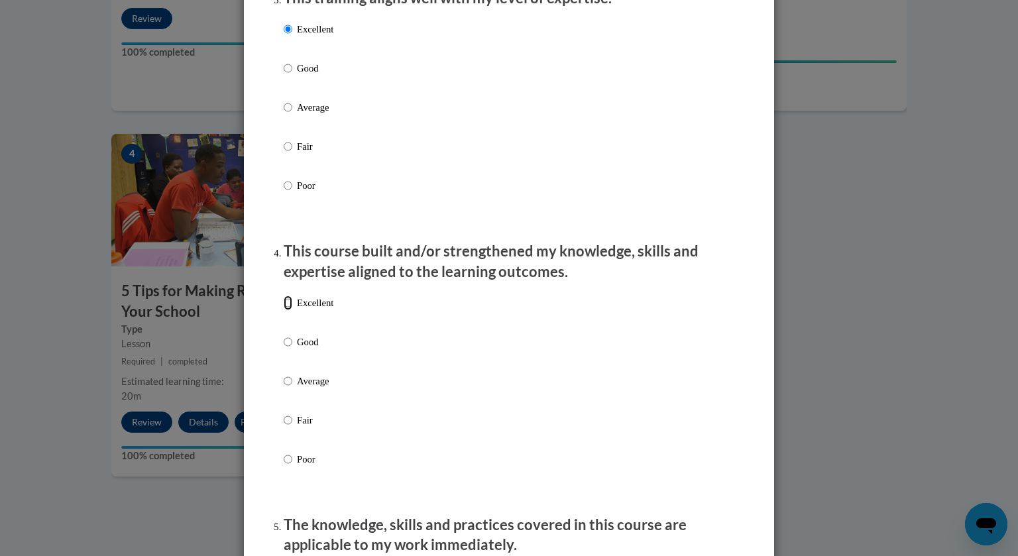
click at [286, 310] on input "Excellent" at bounding box center [288, 303] width 9 height 15
radio input "true"
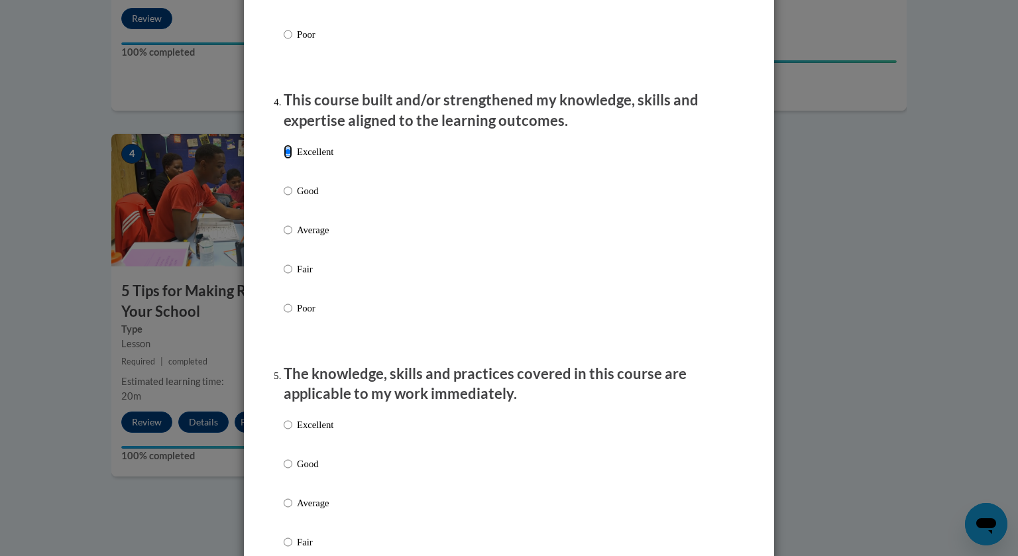
scroll to position [1020, 0]
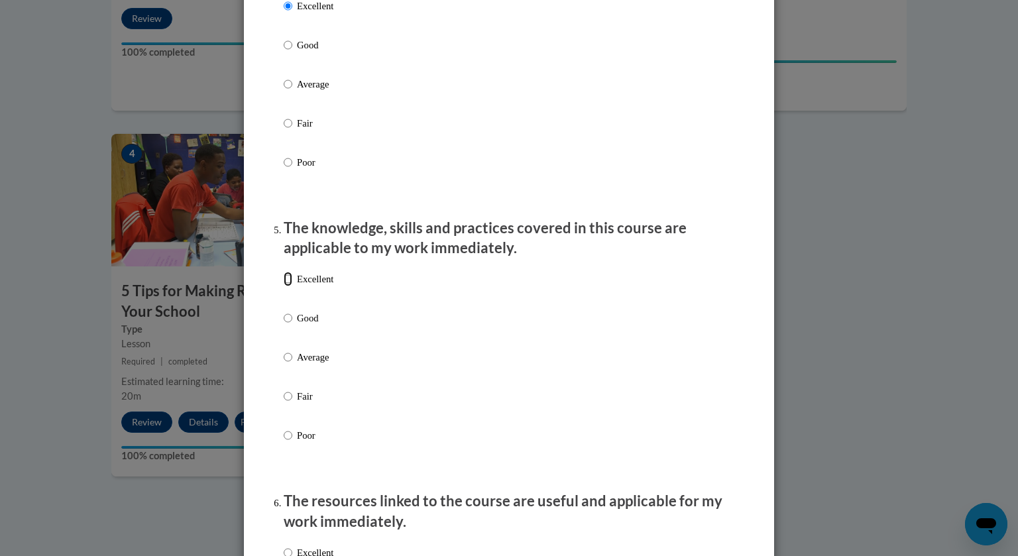
click at [288, 286] on input "Excellent" at bounding box center [288, 279] width 9 height 15
radio input "true"
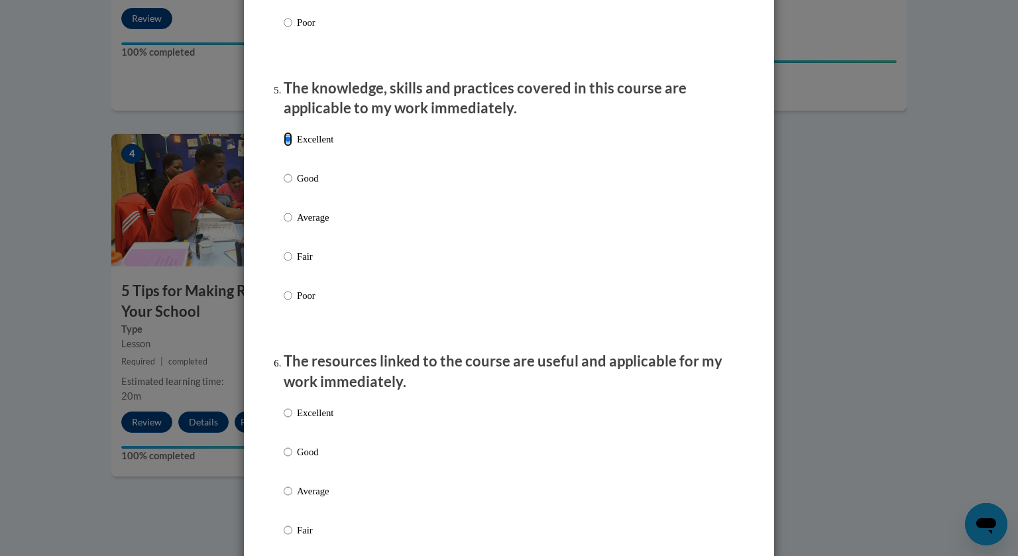
scroll to position [1364, 0]
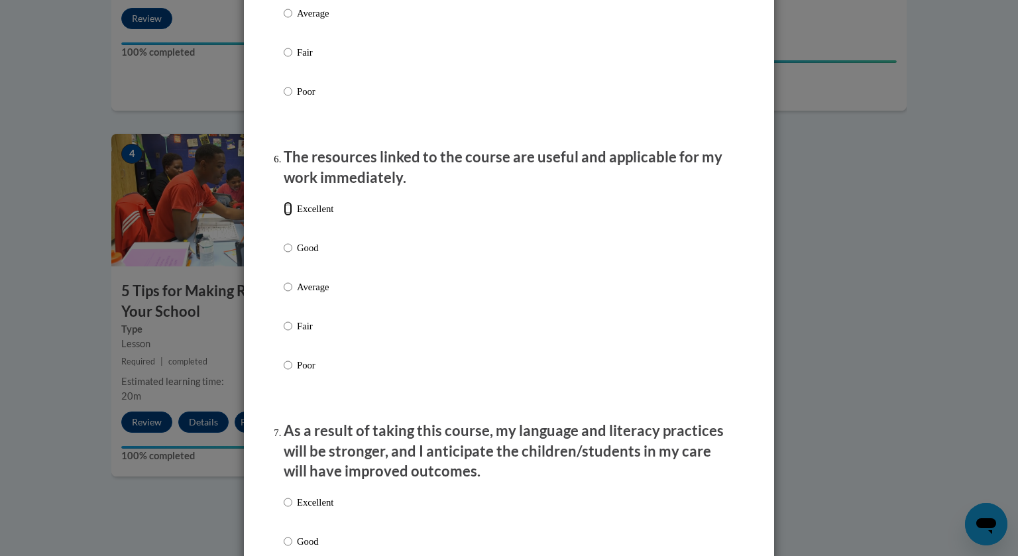
click at [285, 216] on input "Excellent" at bounding box center [288, 209] width 9 height 15
radio input "true"
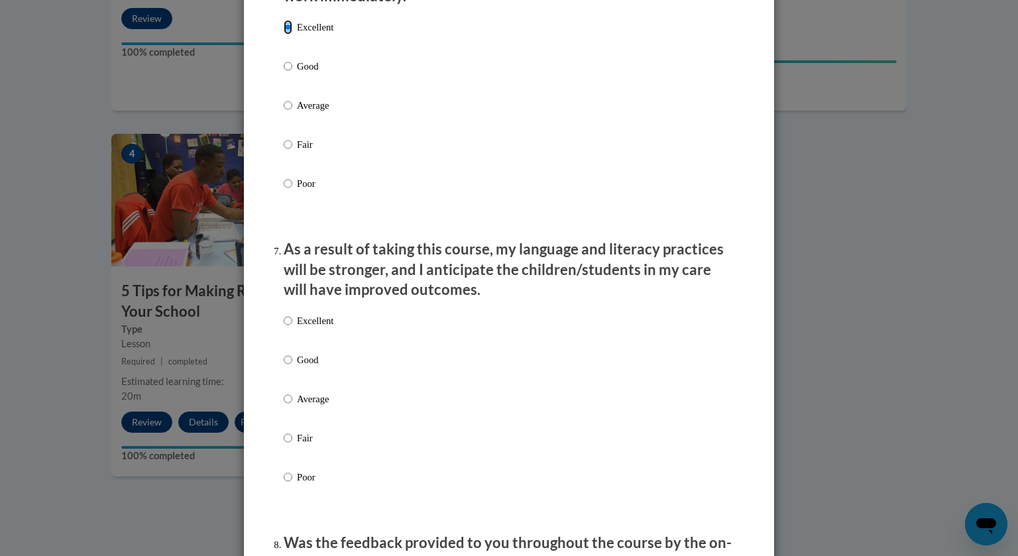
scroll to position [1548, 0]
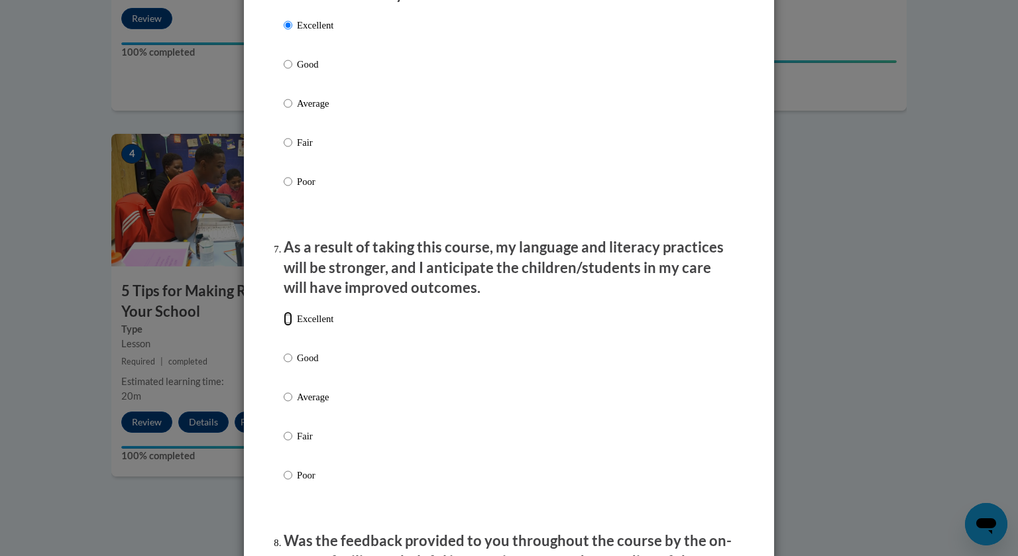
click at [288, 326] on input "Excellent" at bounding box center [288, 319] width 9 height 15
radio input "true"
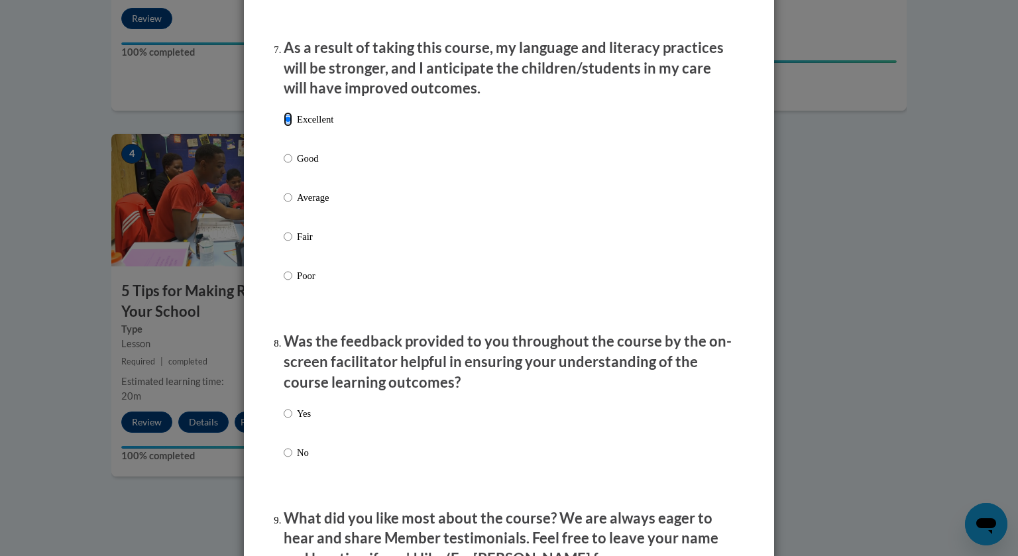
scroll to position [1940, 0]
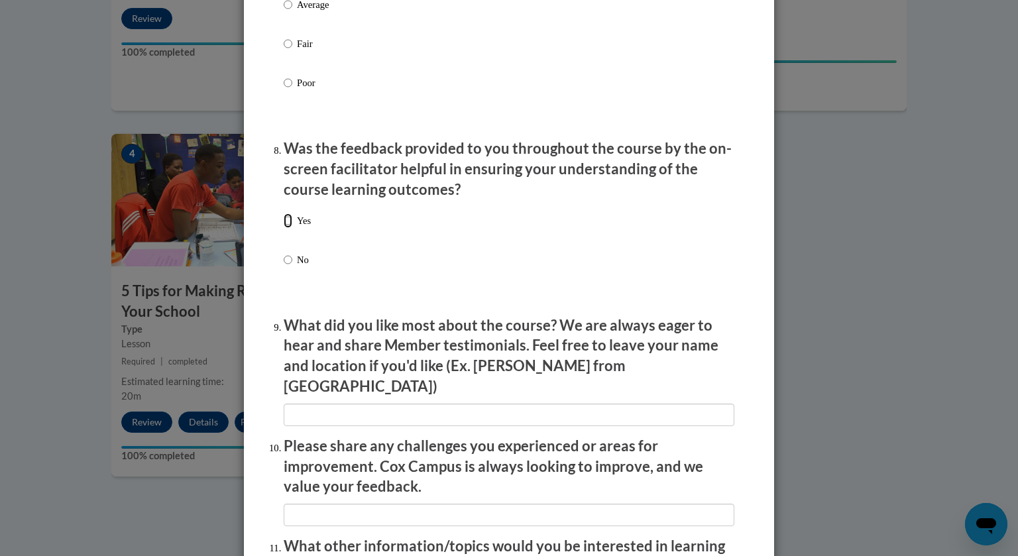
click at [288, 228] on input "Yes" at bounding box center [288, 220] width 9 height 15
radio input "true"
click at [290, 228] on input "Yes" at bounding box center [288, 220] width 9 height 15
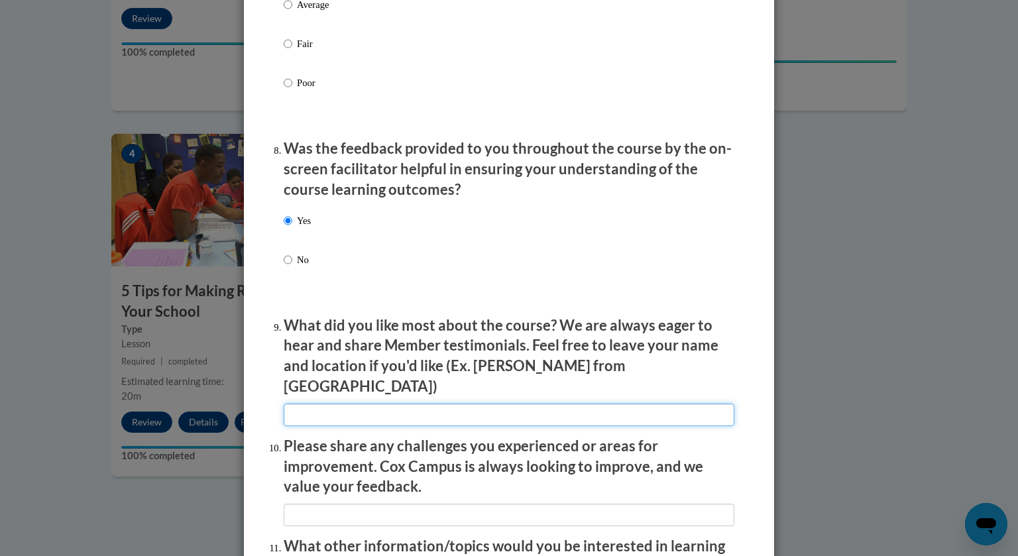
click at [378, 412] on input "textbox" at bounding box center [509, 415] width 451 height 23
type input "learning from the videos of teachers teaching"
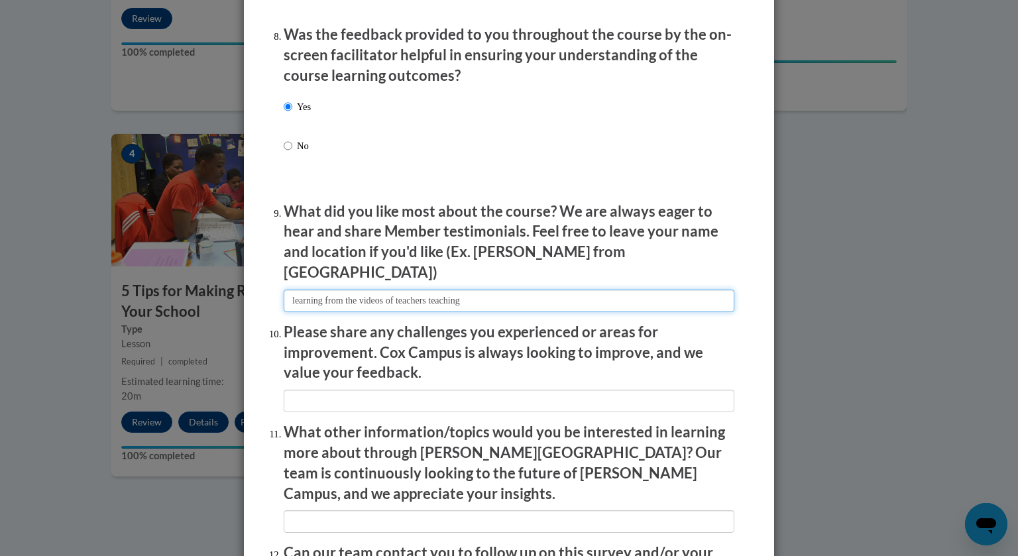
scroll to position [2120, 0]
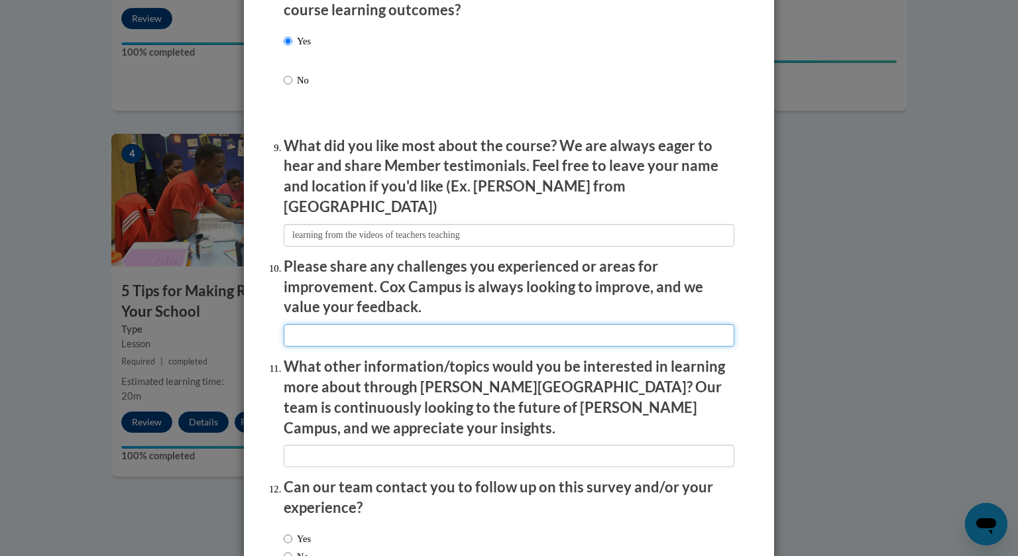
click at [410, 330] on input "textbox" at bounding box center [509, 335] width 451 height 23
type input "none"
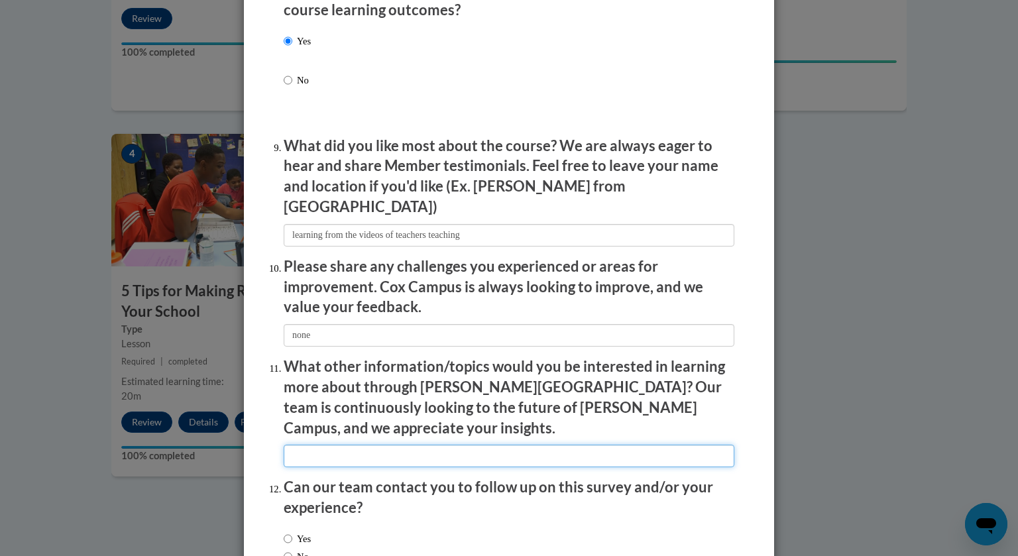
click at [416, 445] on input "textbox" at bounding box center [509, 456] width 451 height 23
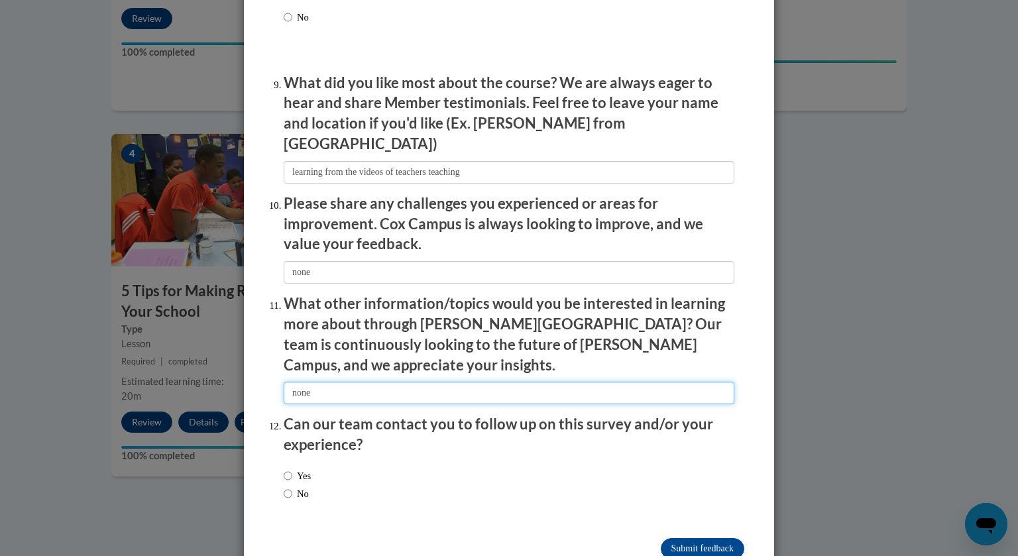
scroll to position [2204, 0]
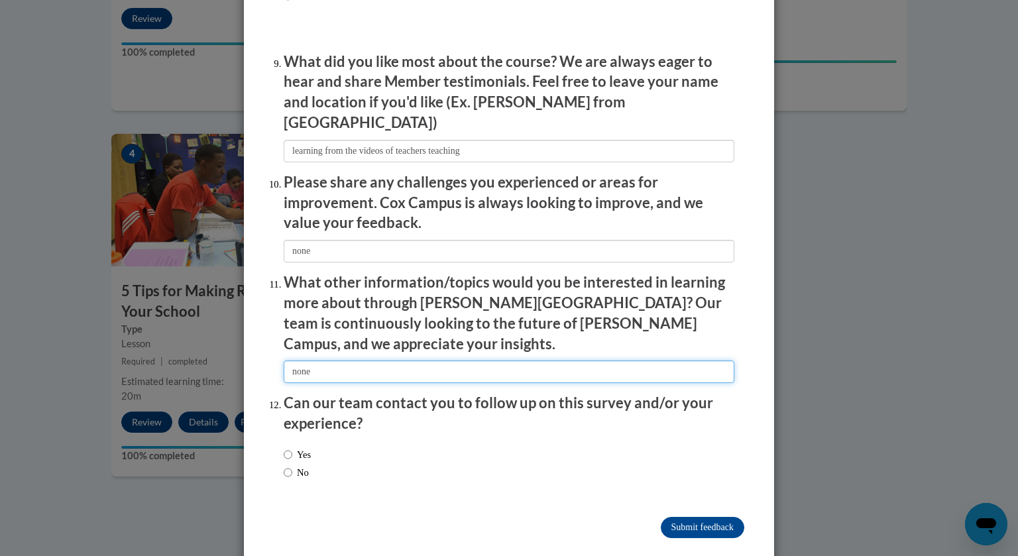
type input "none"
click at [290, 465] on input "No" at bounding box center [288, 472] width 9 height 15
radio input "true"
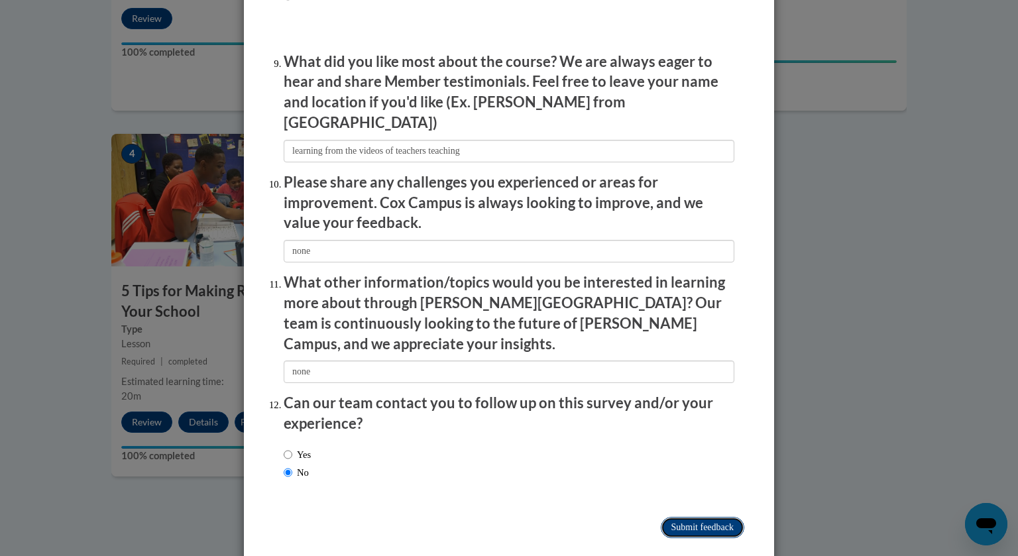
click at [695, 517] on input "Submit feedback" at bounding box center [703, 527] width 84 height 21
